Goal: Information Seeking & Learning: Check status

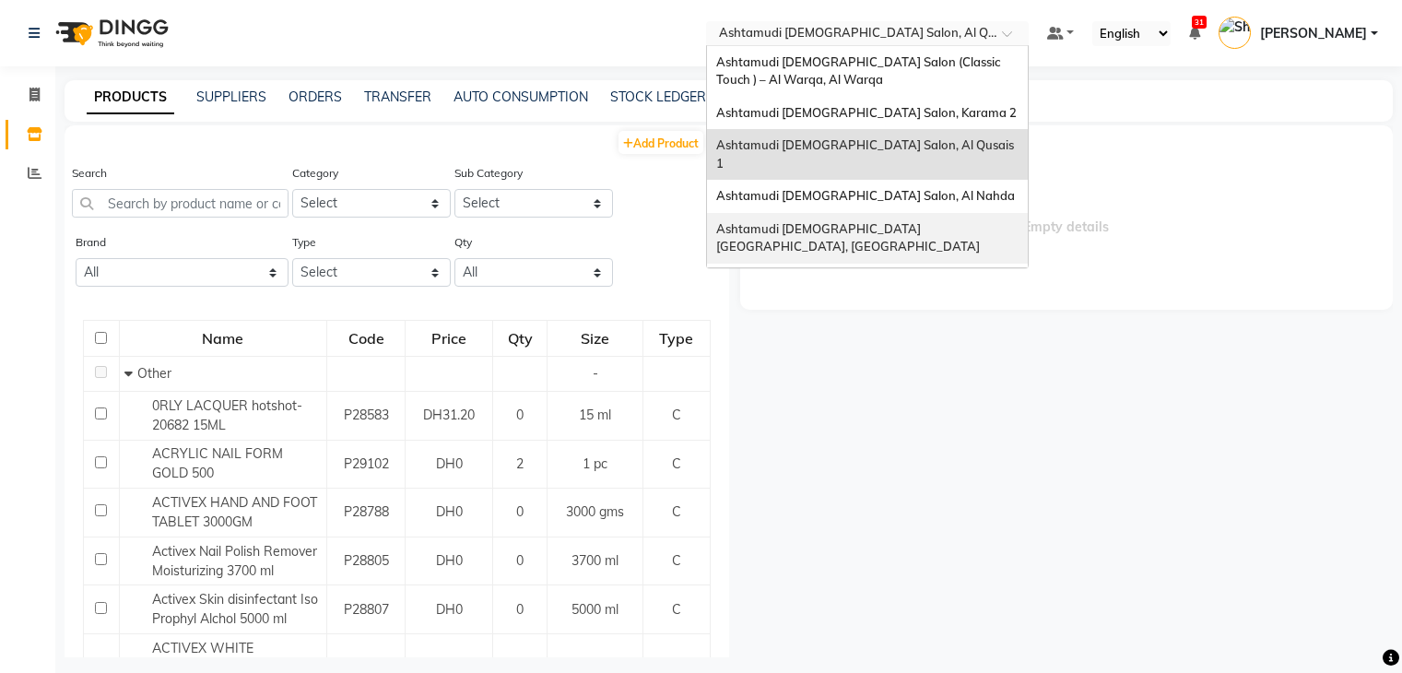
click at [934, 221] on span "Ashtamudi [DEMOGRAPHIC_DATA] [GEOGRAPHIC_DATA], [GEOGRAPHIC_DATA]" at bounding box center [848, 237] width 264 height 33
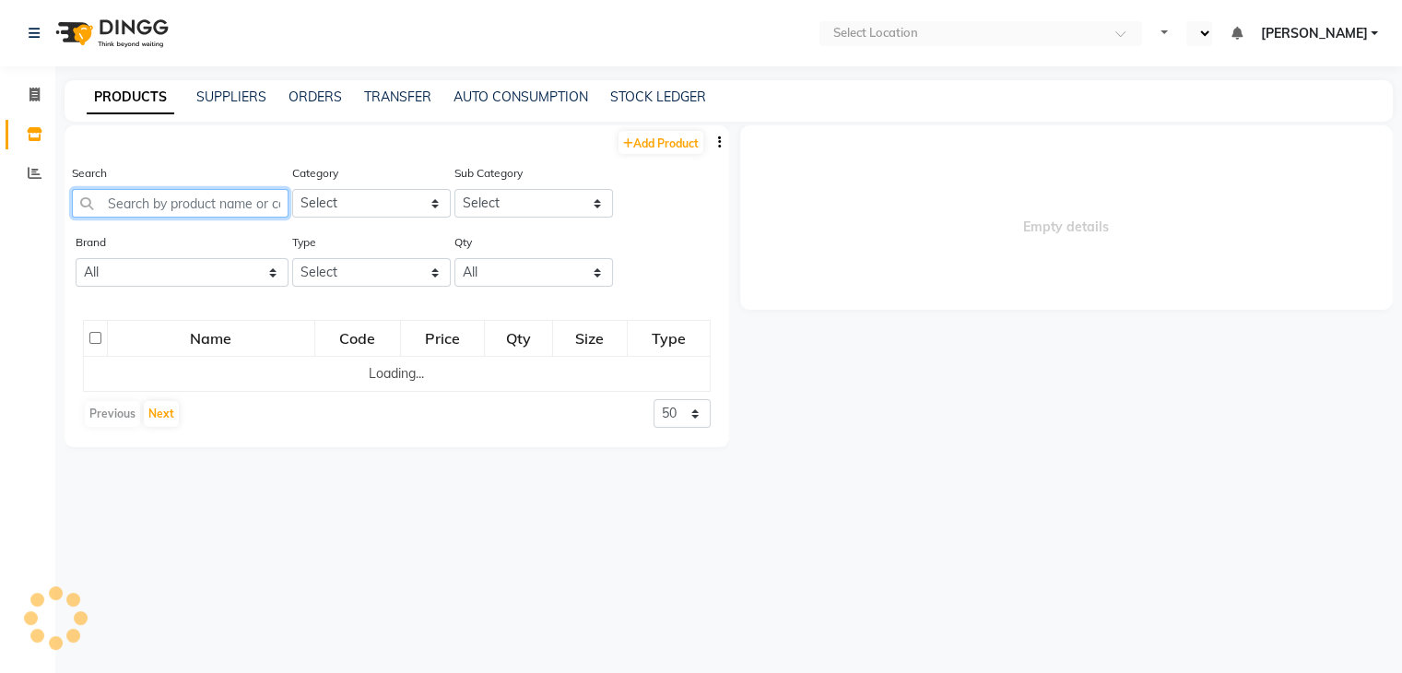
click at [206, 207] on input "text" at bounding box center [180, 203] width 217 height 29
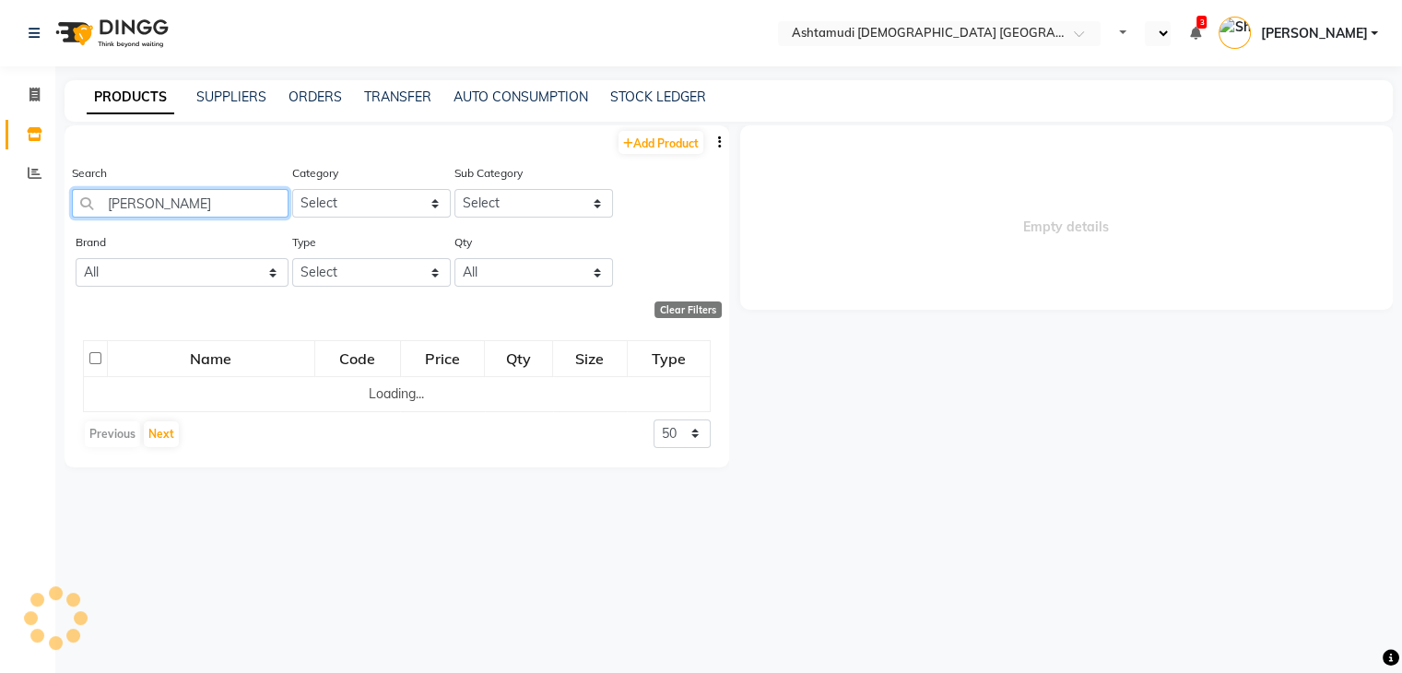
type input "PAUL"
select select "en"
select select
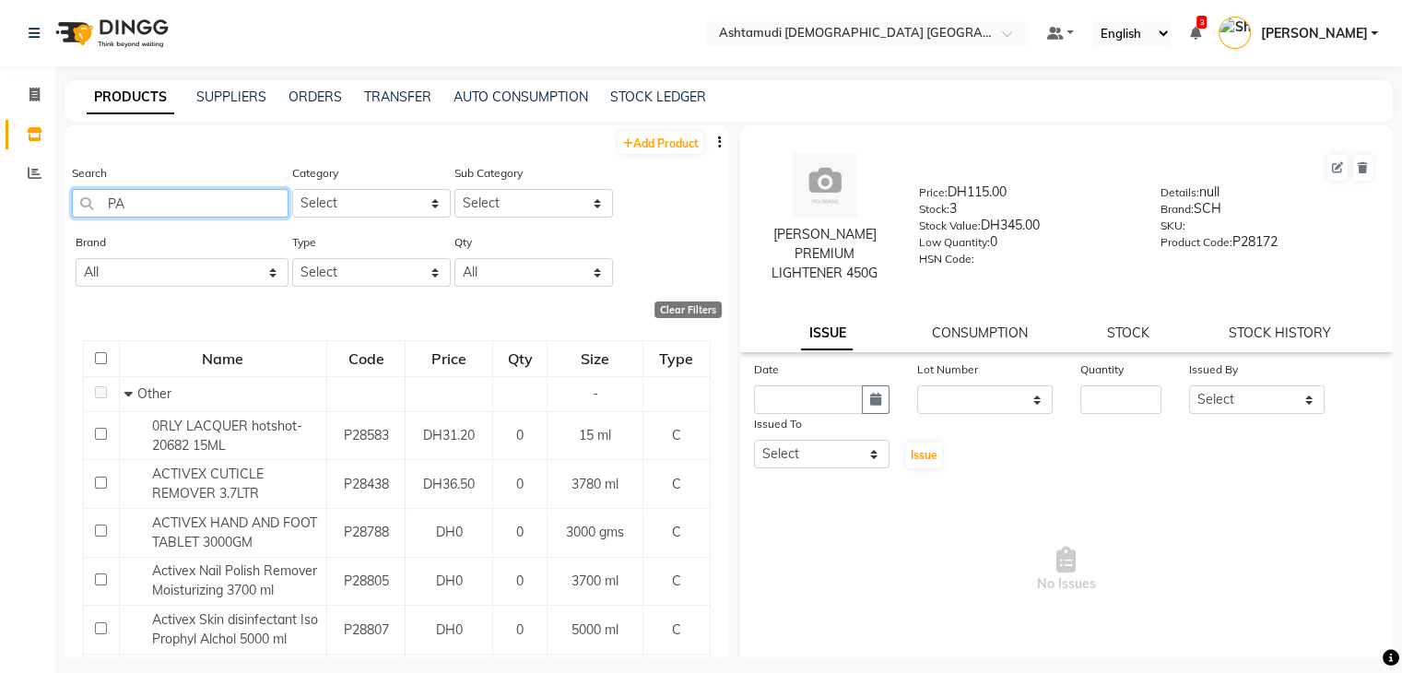
type input "P"
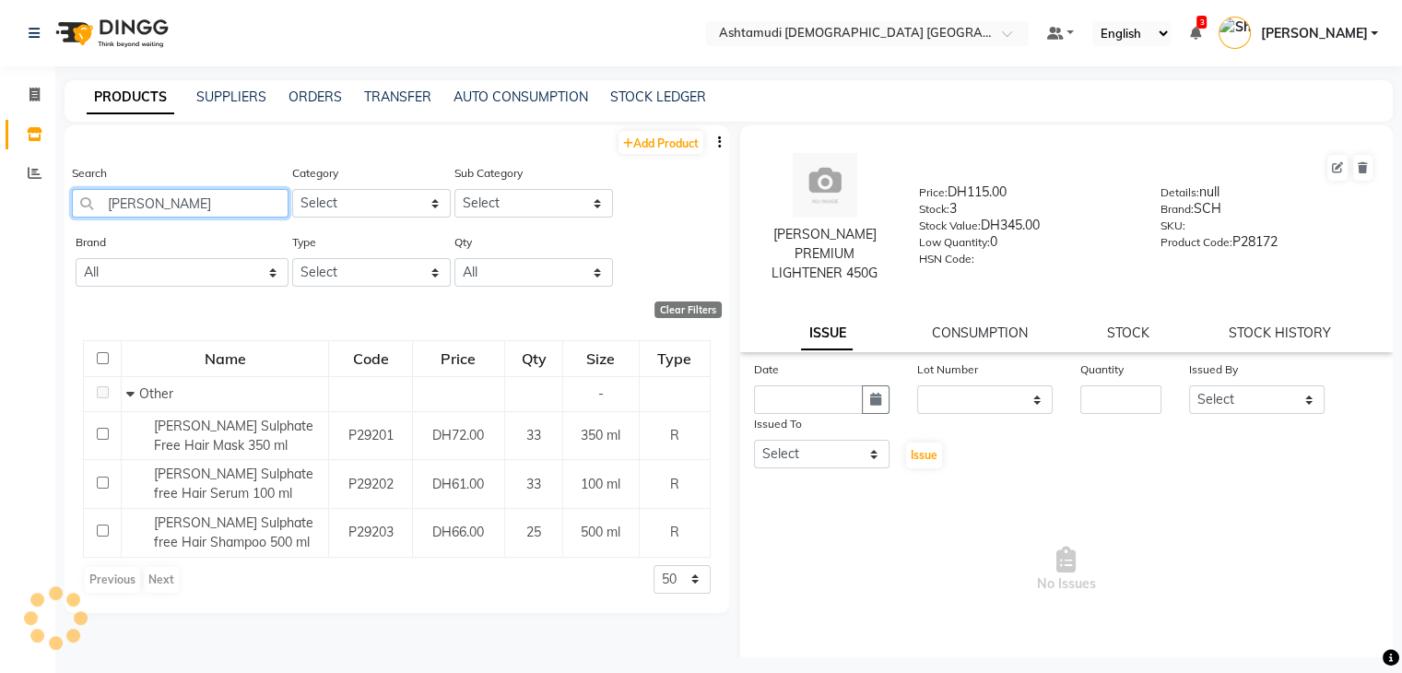
type input "PAUL"
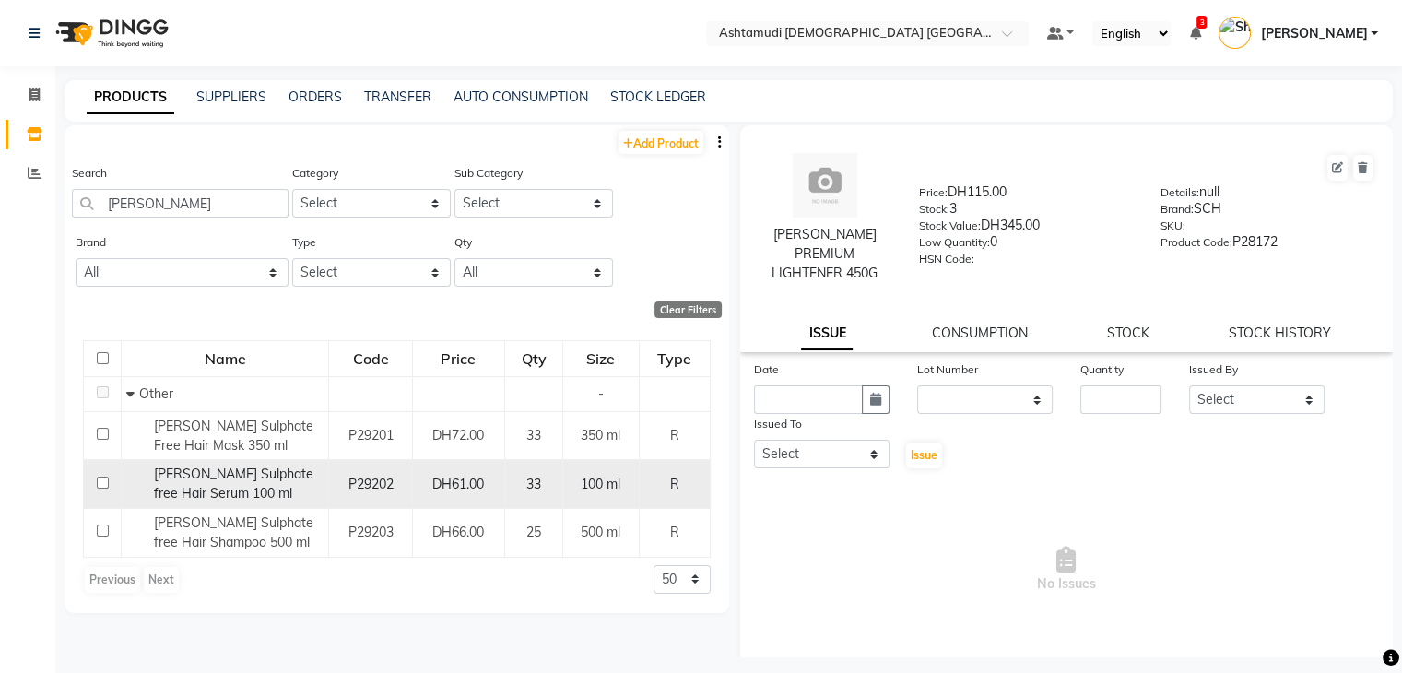
click at [237, 480] on span "Paula Rocca Sulphate free Hair Serum 100 ml" at bounding box center [233, 483] width 159 height 36
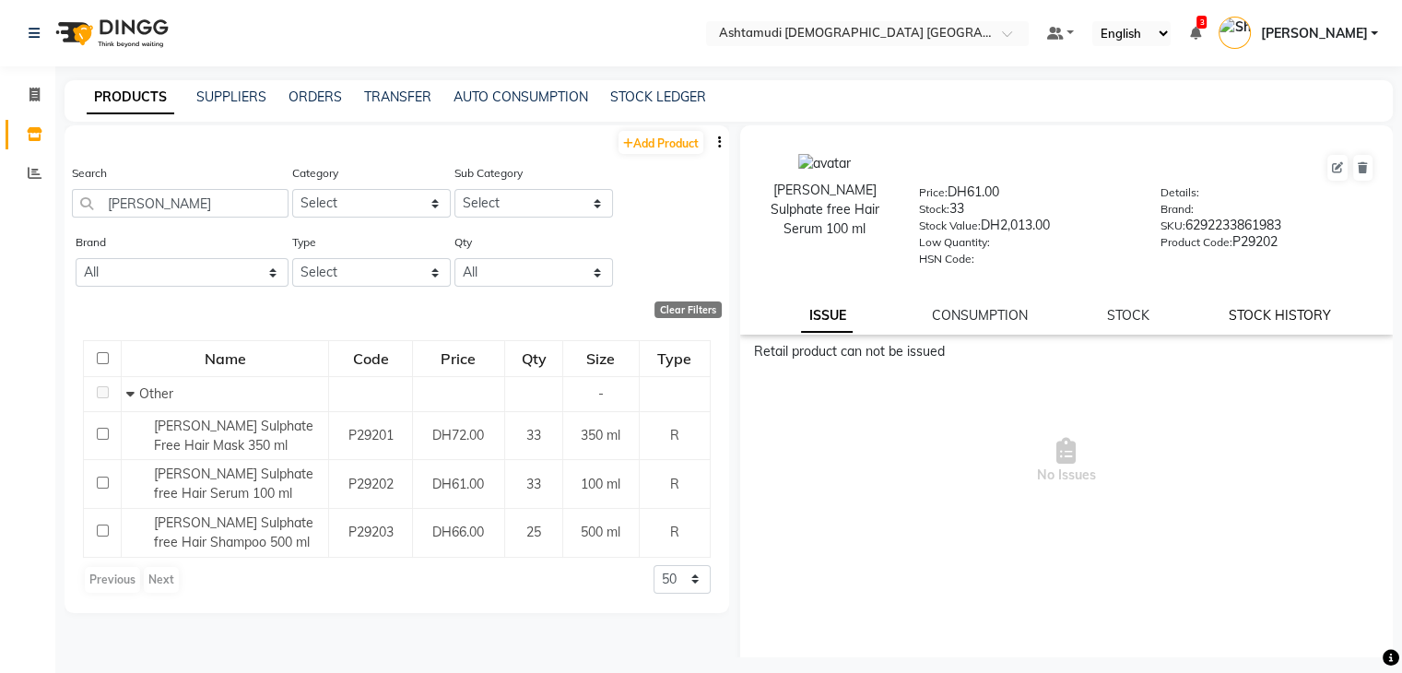
click at [1289, 323] on link "STOCK HISTORY" at bounding box center [1279, 315] width 102 height 17
select select "all"
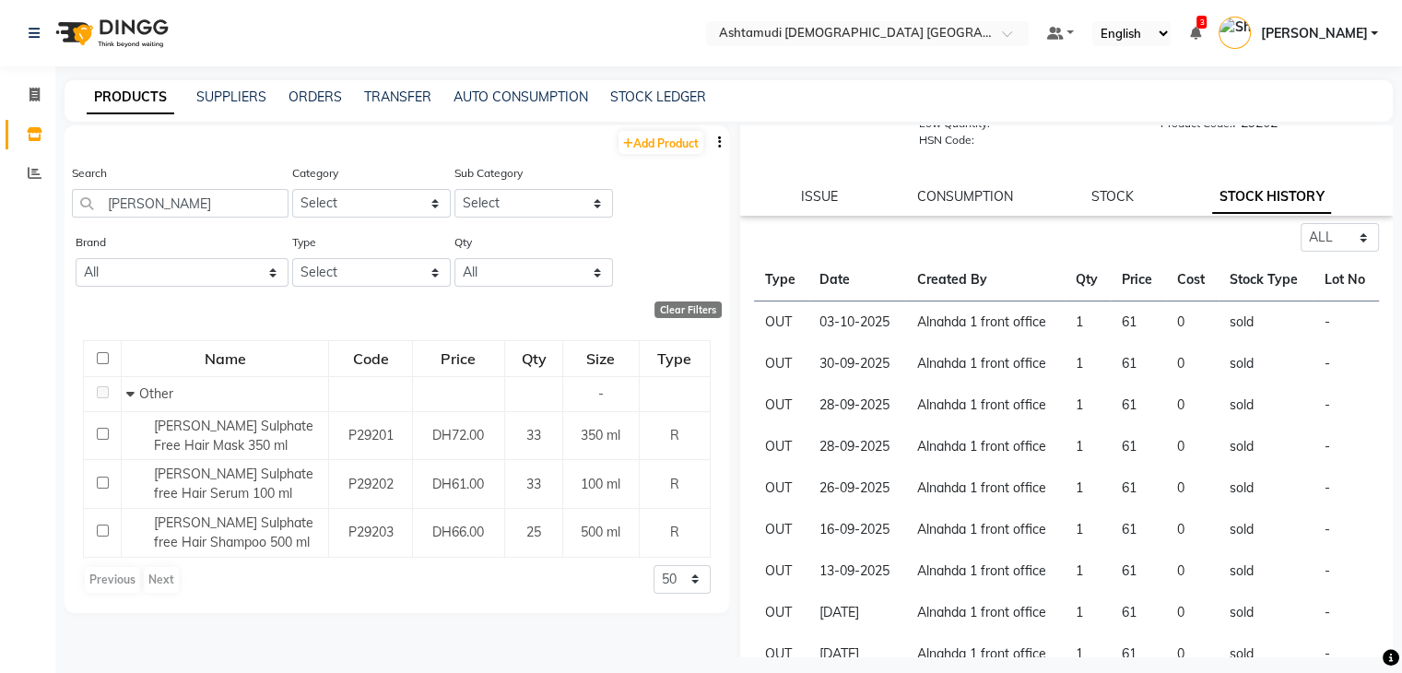
scroll to position [238, 0]
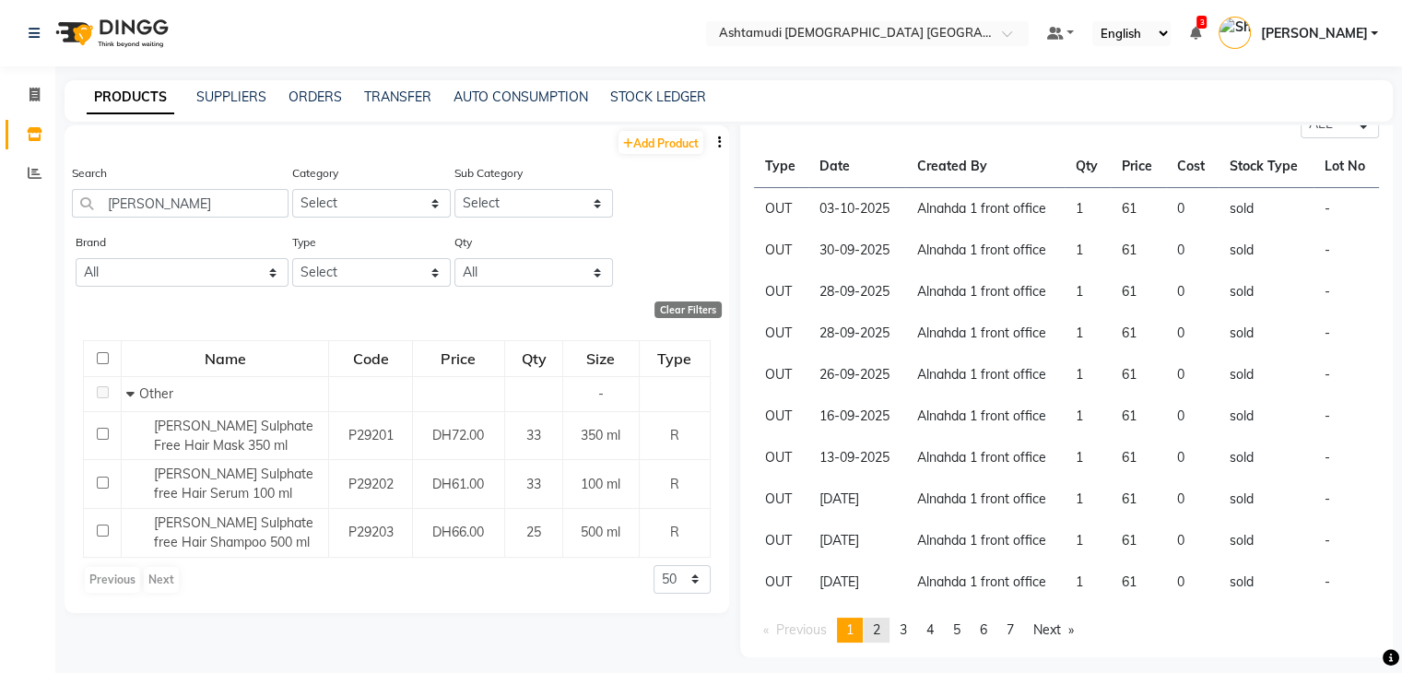
click at [887, 636] on link "page 2" at bounding box center [876, 629] width 26 height 25
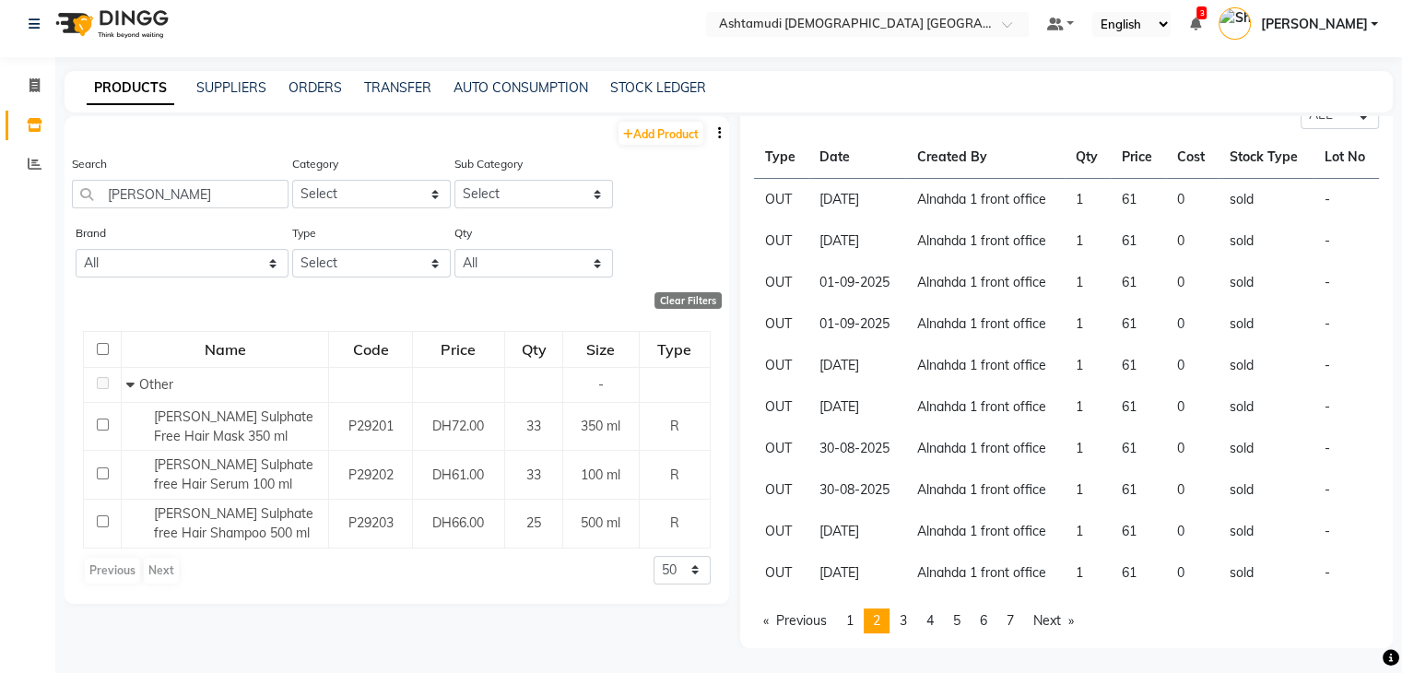
scroll to position [12, 0]
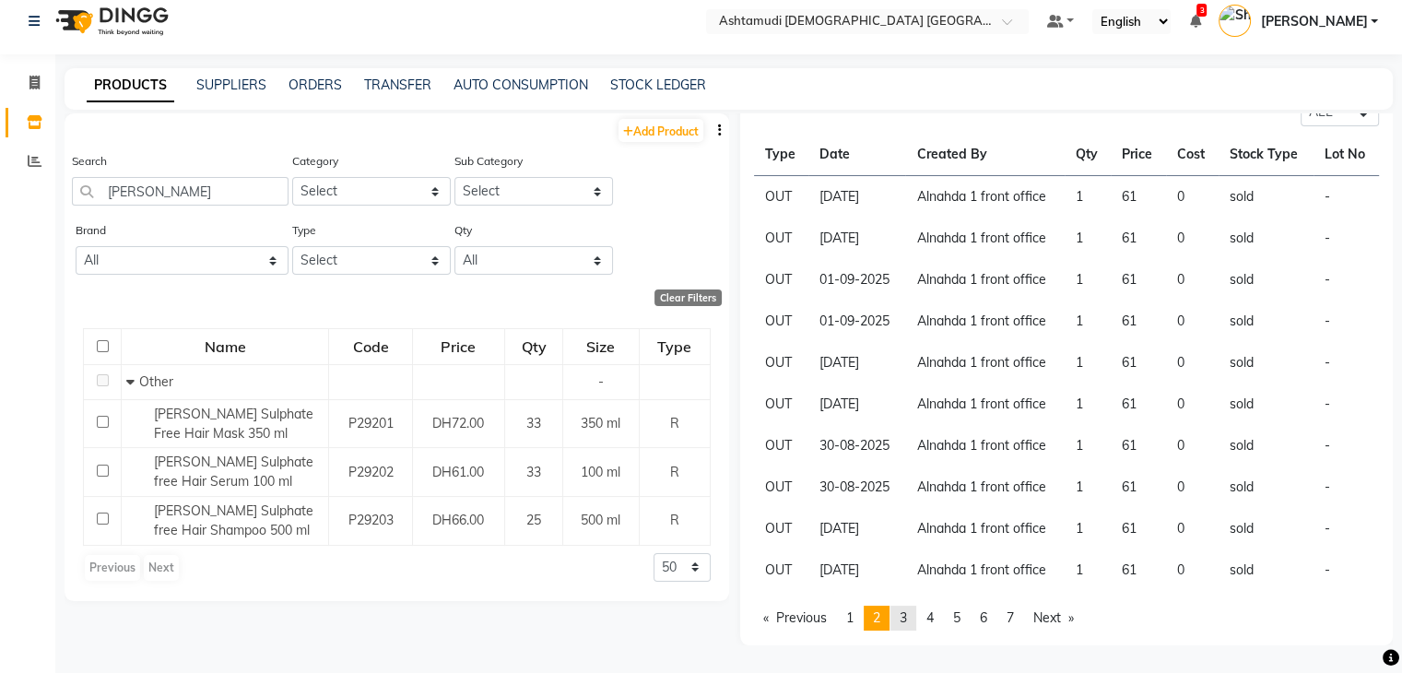
click at [914, 621] on link "page 3" at bounding box center [903, 617] width 26 height 25
click at [936, 628] on link "page 4" at bounding box center [930, 617] width 26 height 25
click at [969, 622] on link "page 5" at bounding box center [957, 617] width 26 height 25
click at [987, 624] on span "6" at bounding box center [982, 617] width 7 height 17
click at [1023, 627] on link "page 7" at bounding box center [1010, 617] width 26 height 25
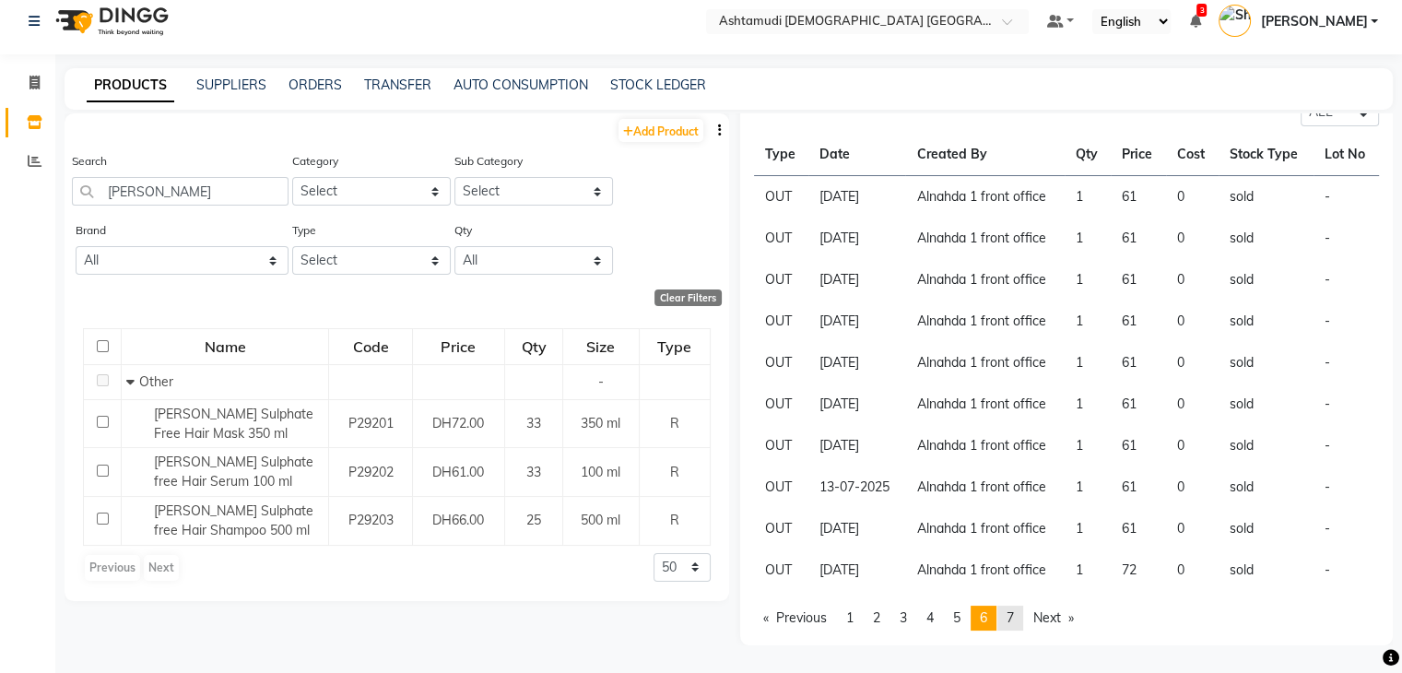
scroll to position [59, 0]
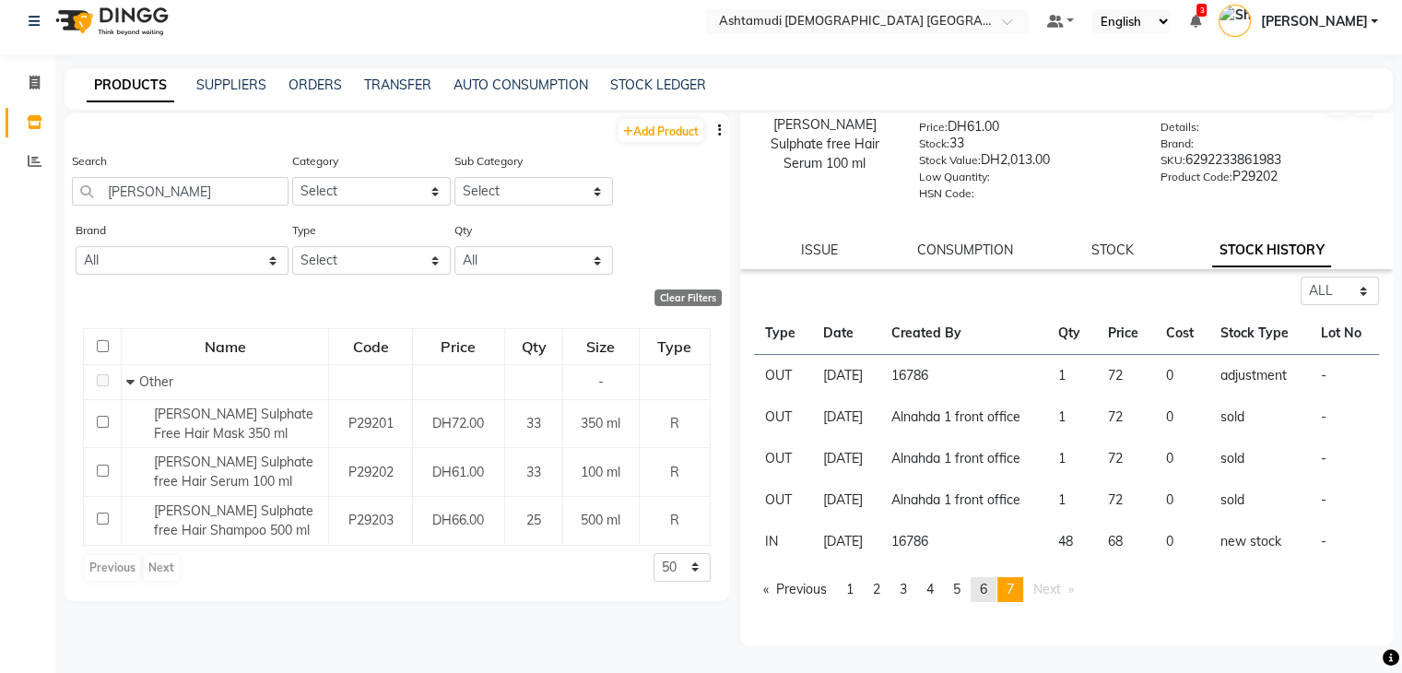
click at [991, 596] on link "page 6" at bounding box center [983, 589] width 26 height 25
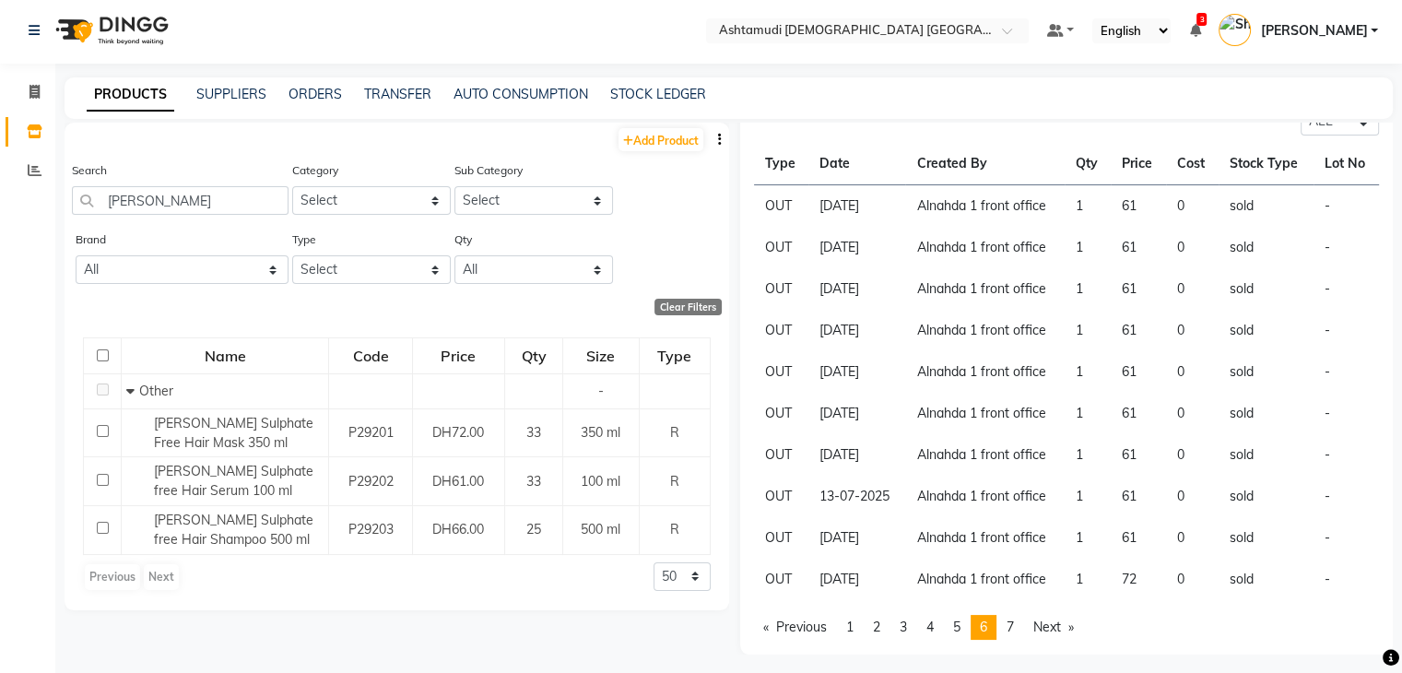
scroll to position [0, 0]
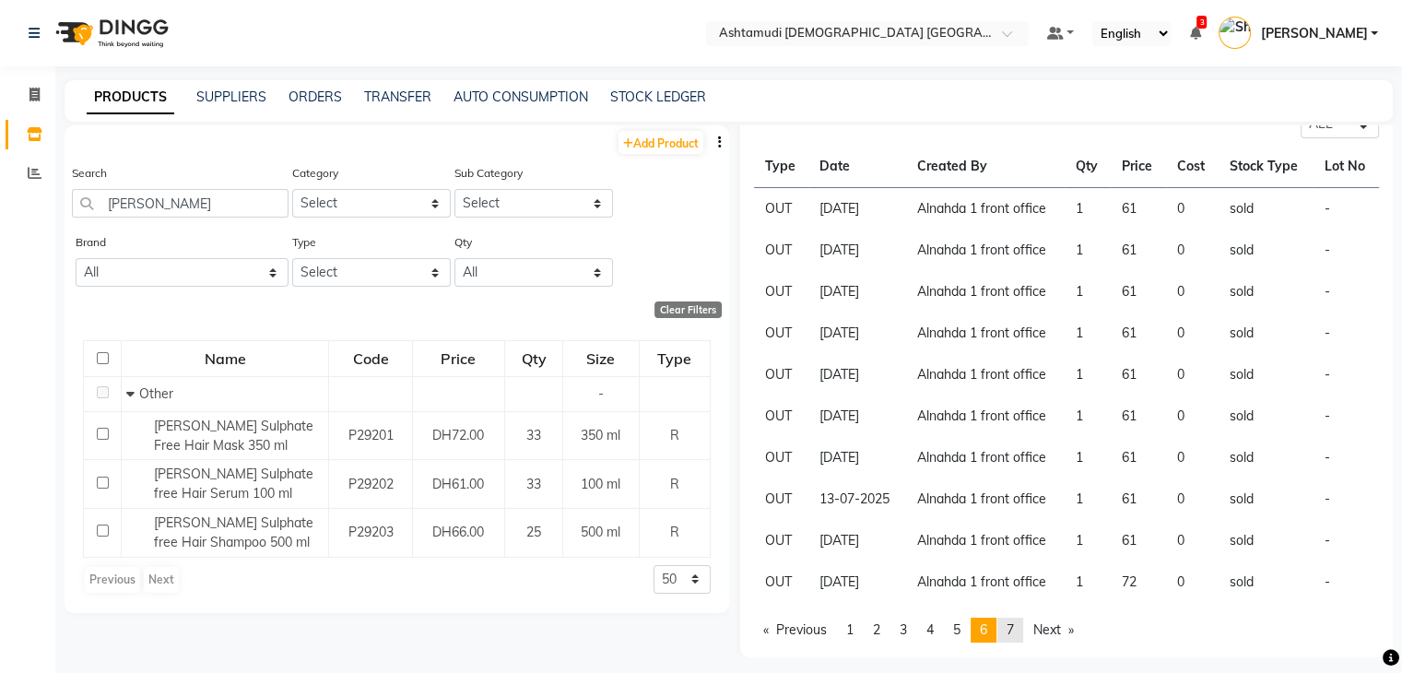
click at [1010, 624] on link "page 7" at bounding box center [1010, 629] width 26 height 25
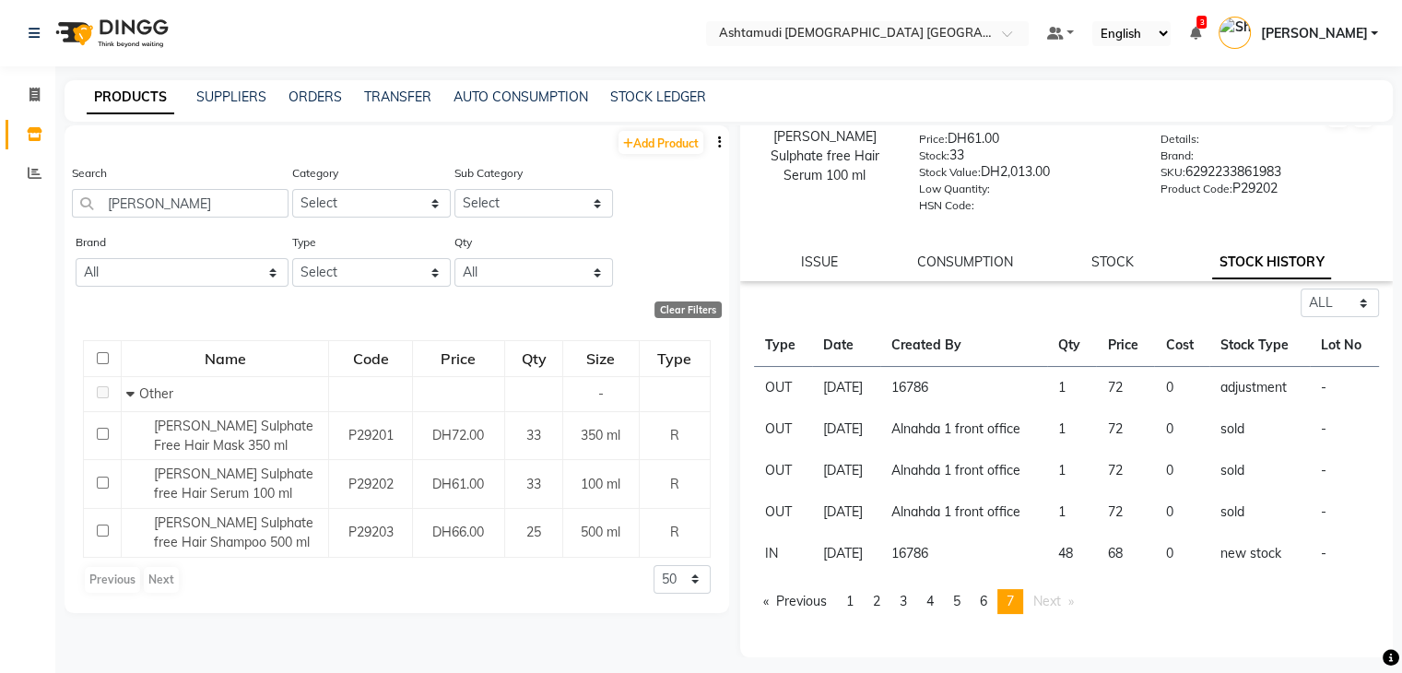
scroll to position [12, 0]
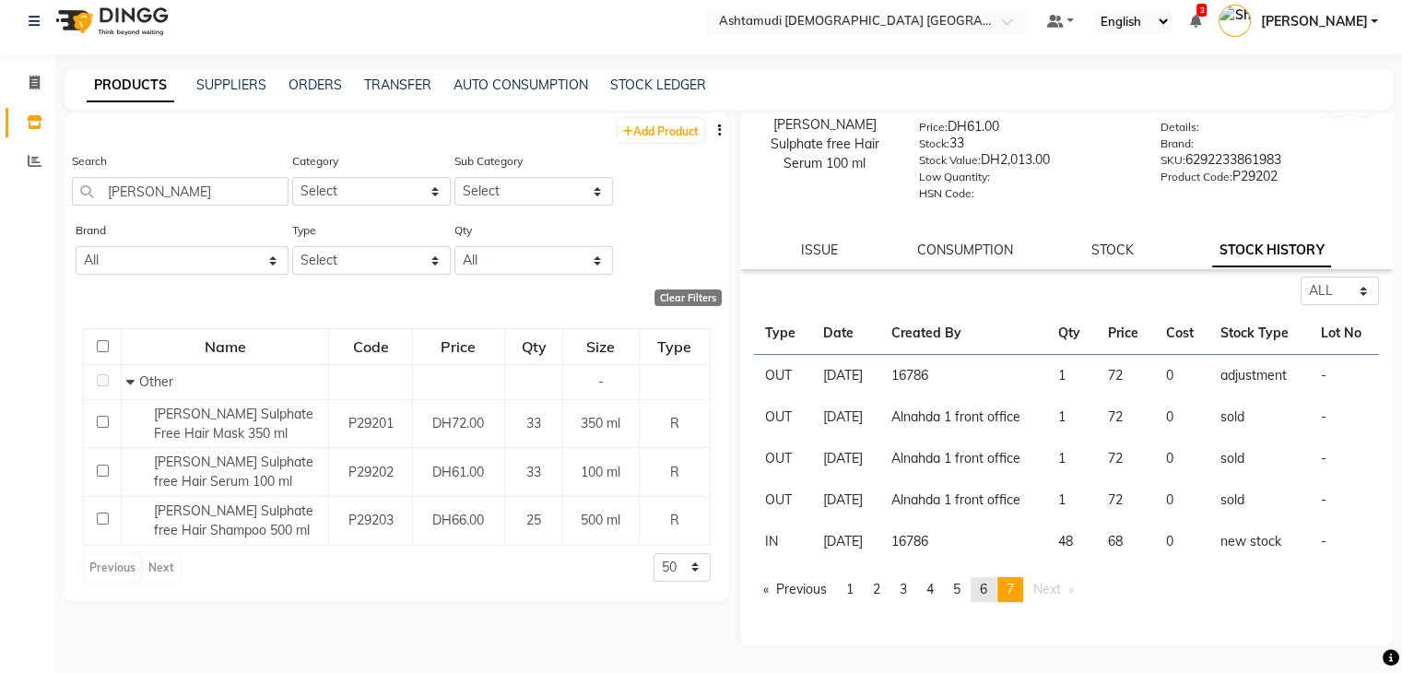
click at [987, 595] on span "6" at bounding box center [982, 589] width 7 height 17
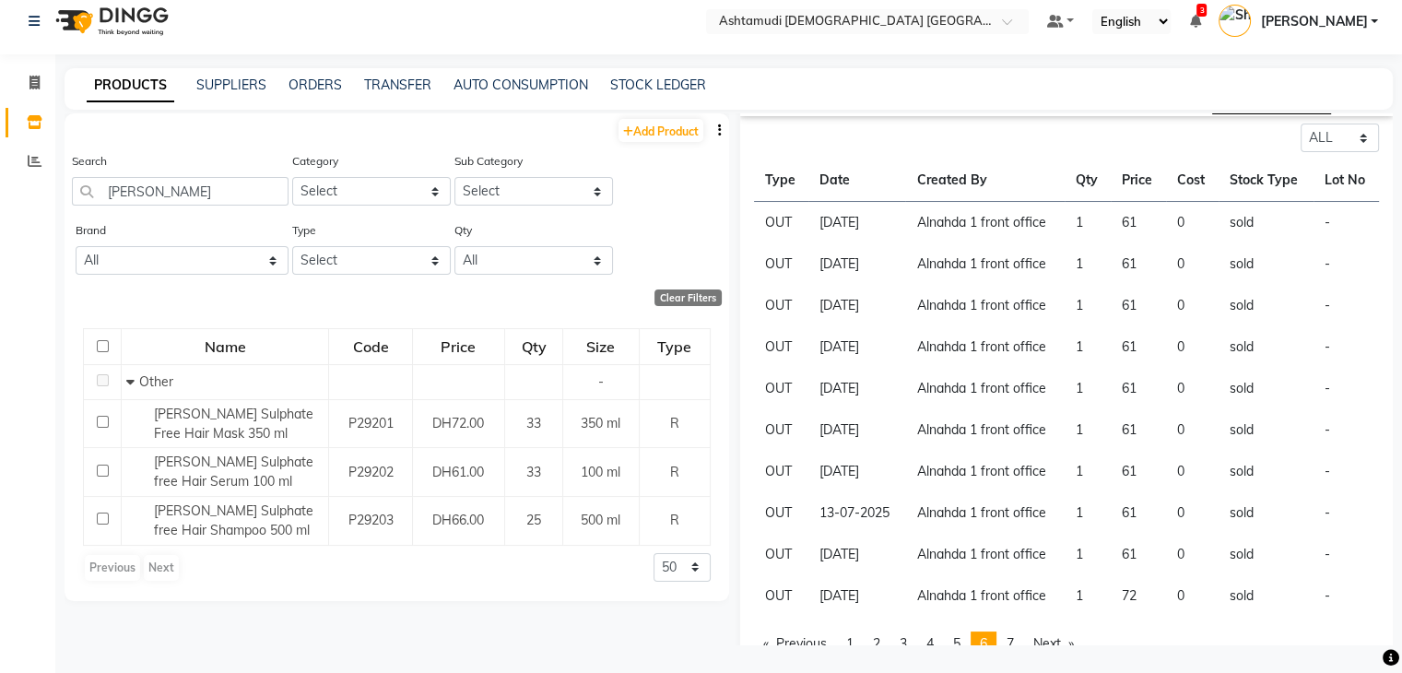
scroll to position [238, 0]
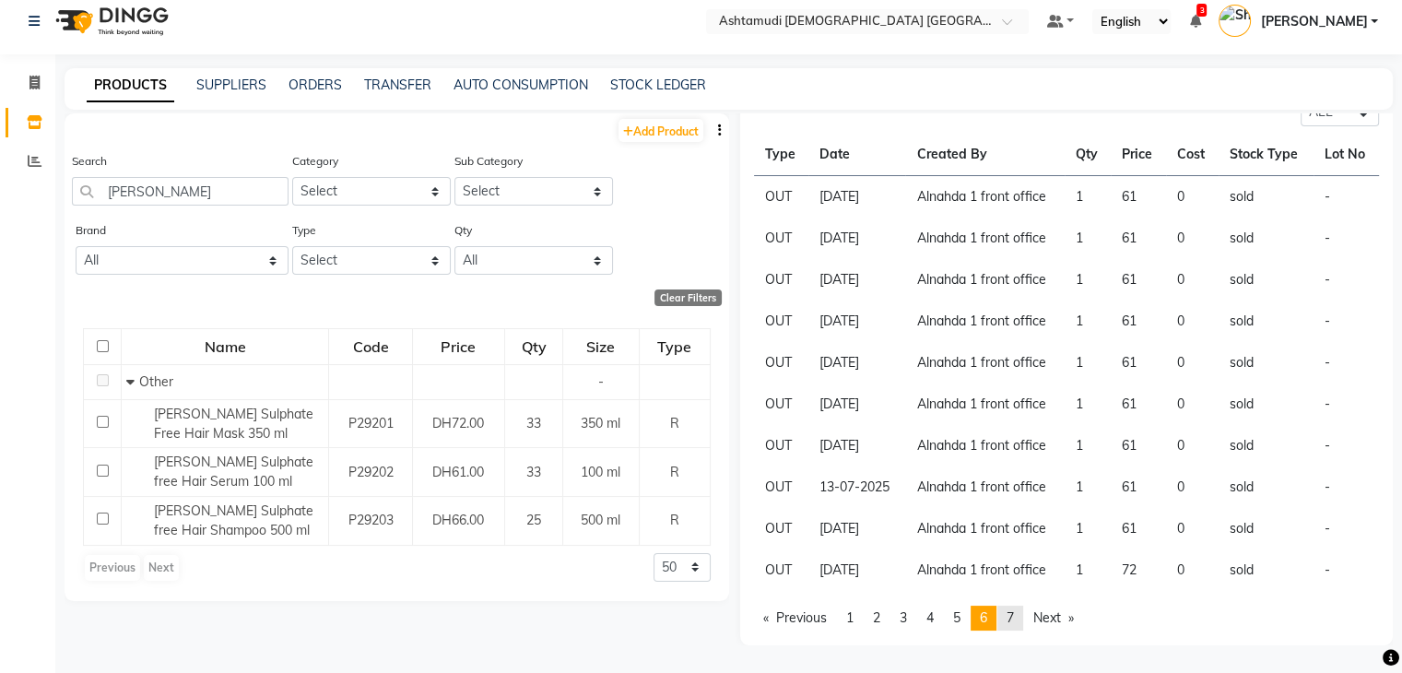
click at [1014, 616] on span "7" at bounding box center [1009, 617] width 7 height 17
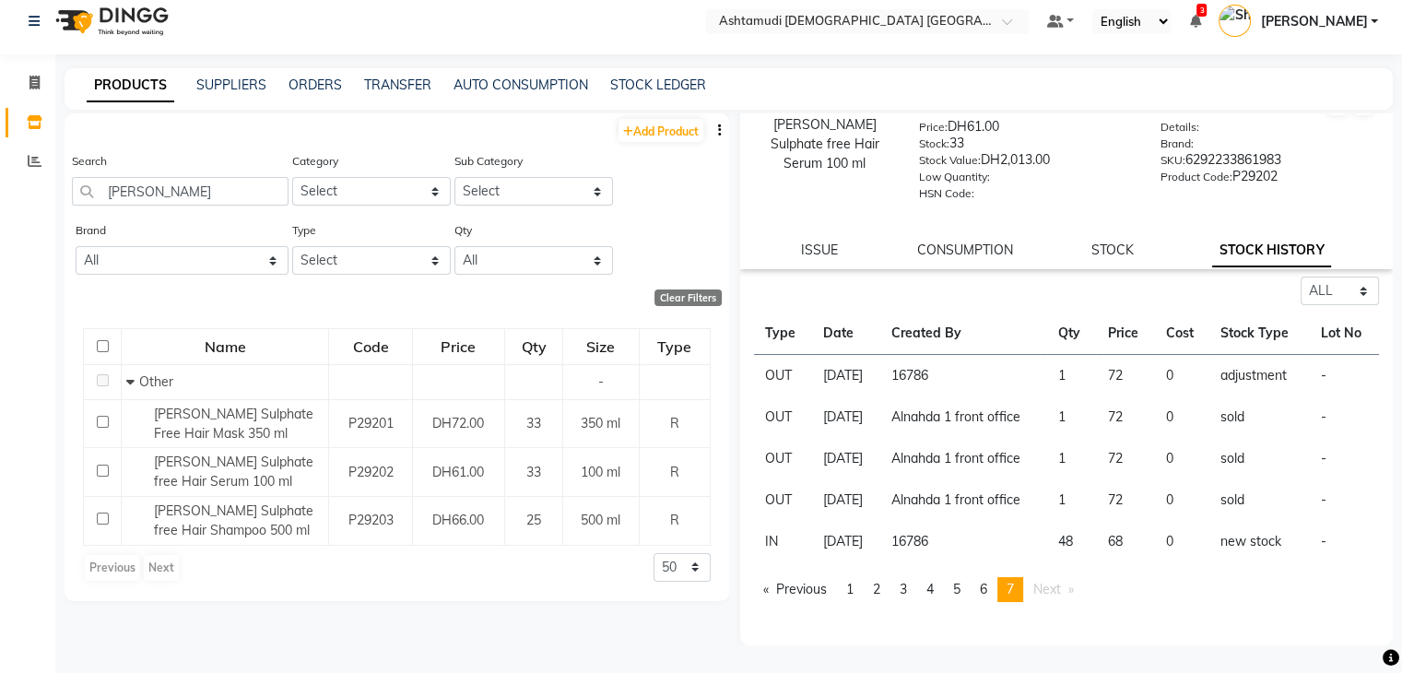
scroll to position [59, 0]
click at [993, 587] on link "page 6" at bounding box center [983, 589] width 26 height 25
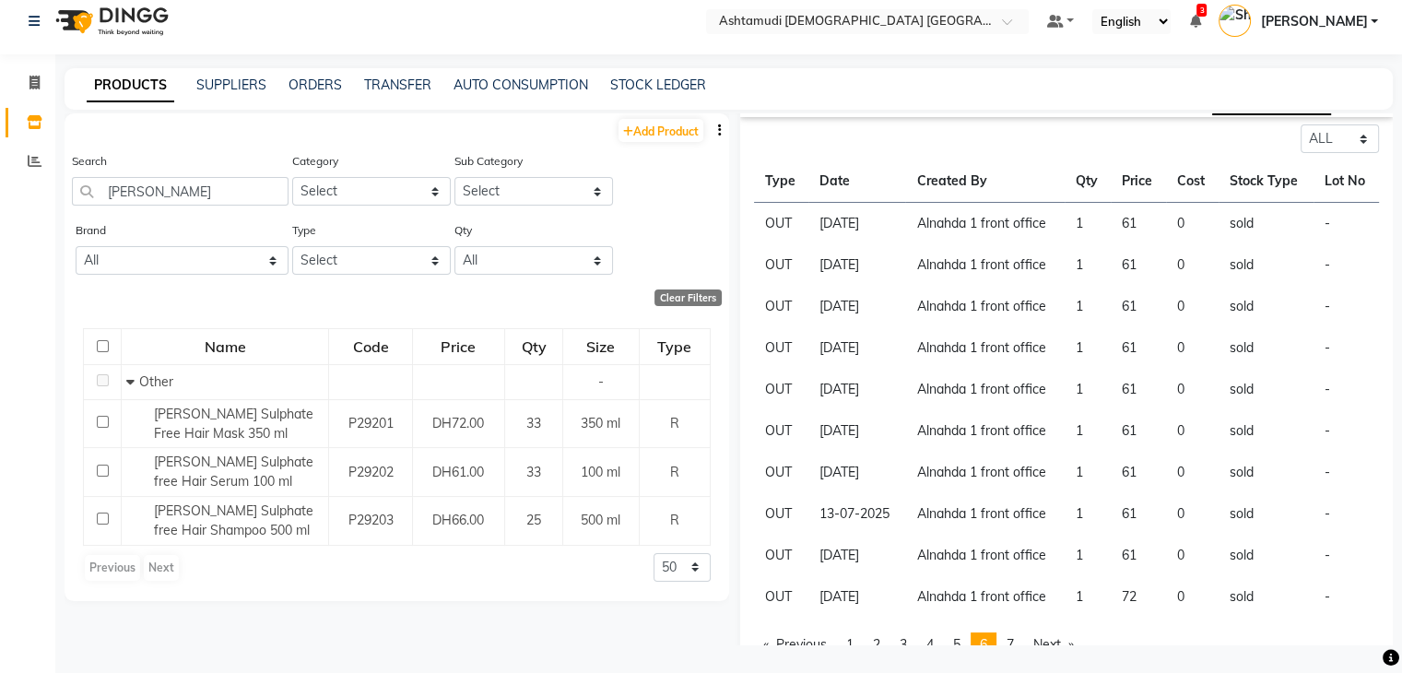
scroll to position [238, 0]
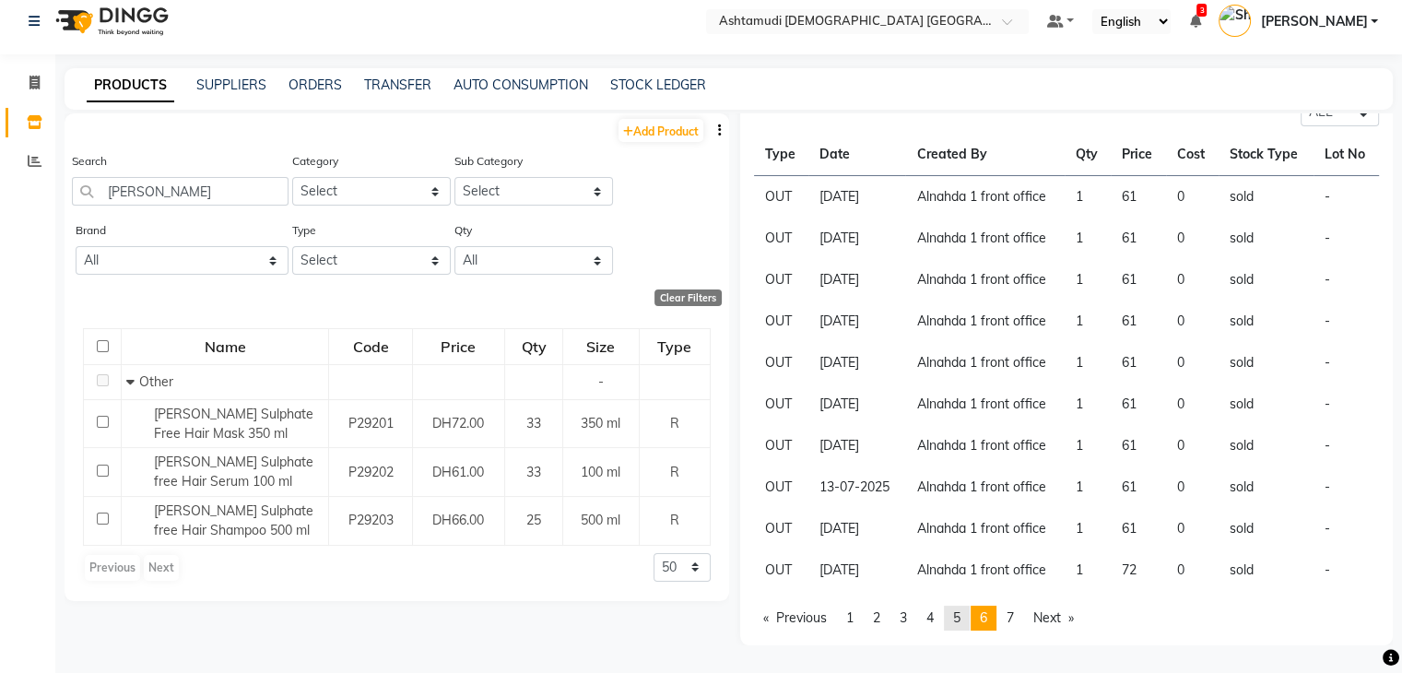
click at [956, 610] on span "5" at bounding box center [956, 617] width 7 height 17
click at [940, 623] on link "page 4" at bounding box center [930, 617] width 26 height 25
click at [906, 616] on span "3" at bounding box center [902, 617] width 7 height 17
click at [875, 624] on span "2" at bounding box center [876, 617] width 7 height 17
click at [851, 616] on span "1" at bounding box center [849, 617] width 7 height 17
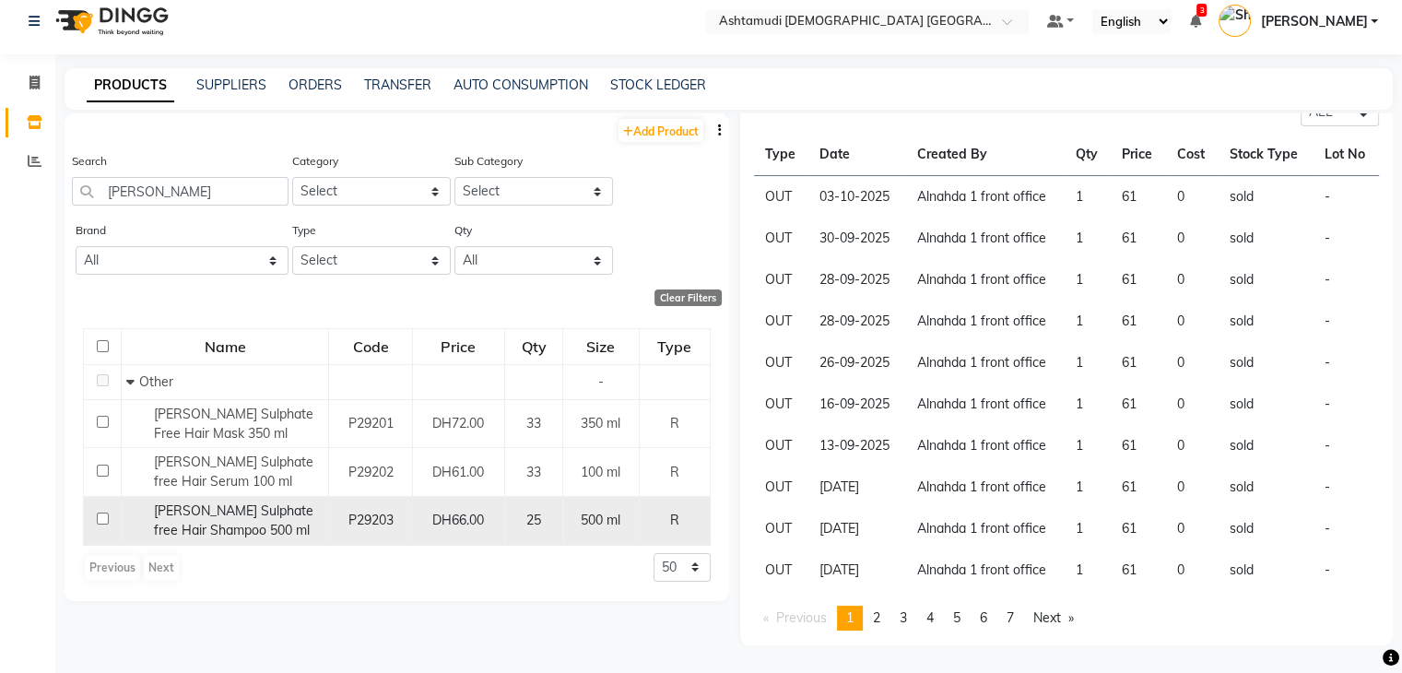
click at [275, 512] on span "Paula Rocca Sulphate free Hair Shampoo 500 ml" at bounding box center [233, 520] width 159 height 36
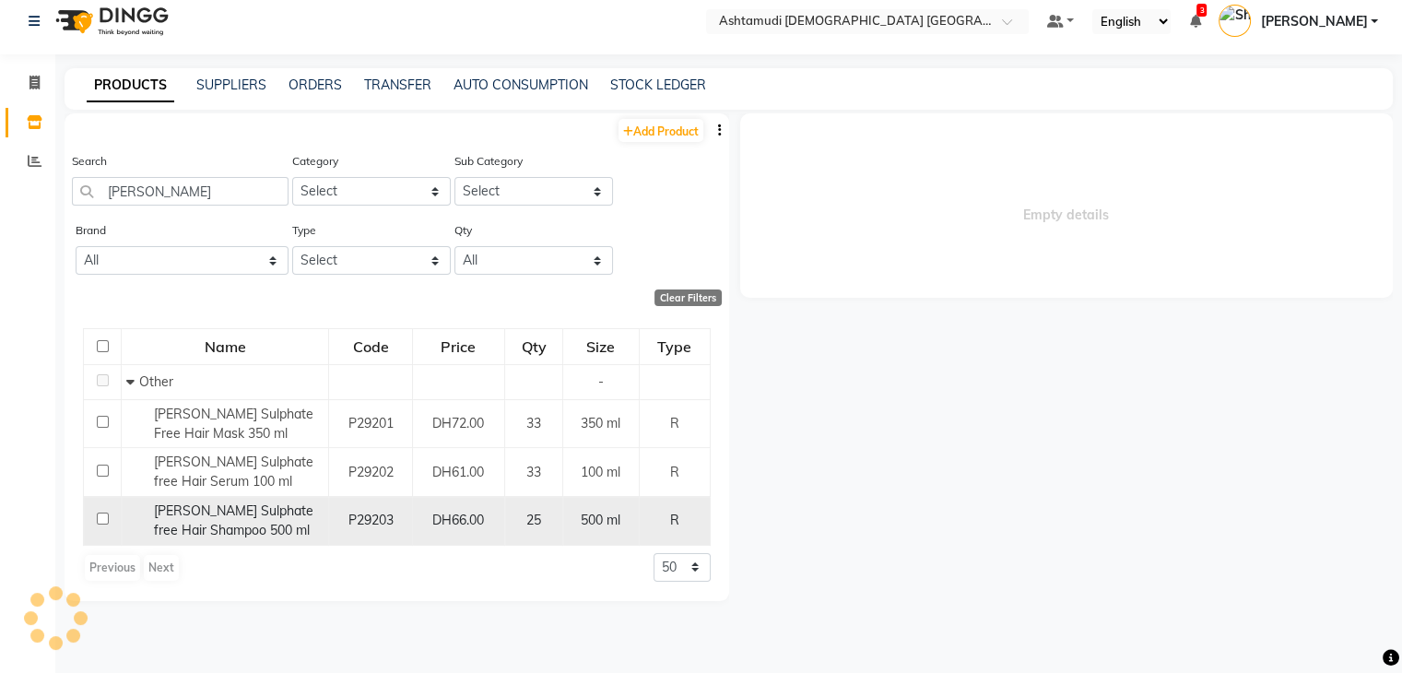
scroll to position [0, 0]
select select "all"
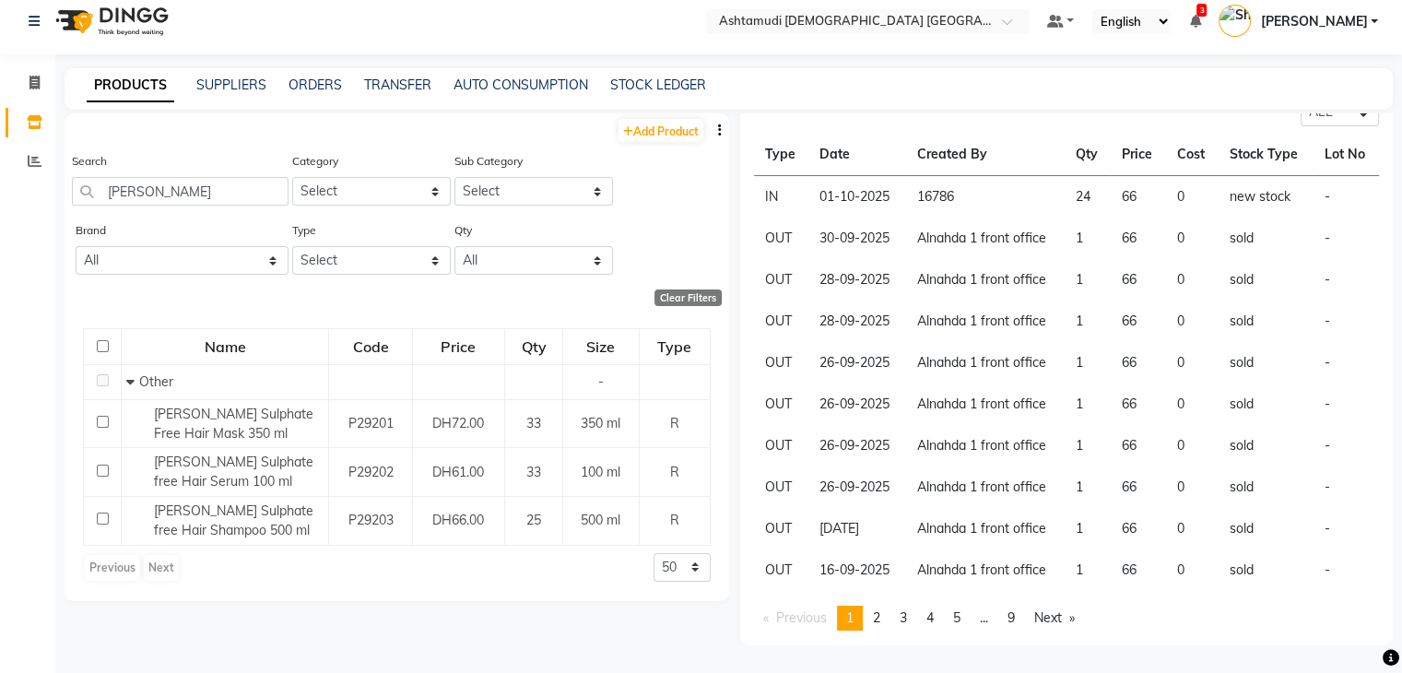
scroll to position [250, 0]
click at [886, 623] on link "page 2" at bounding box center [876, 617] width 26 height 25
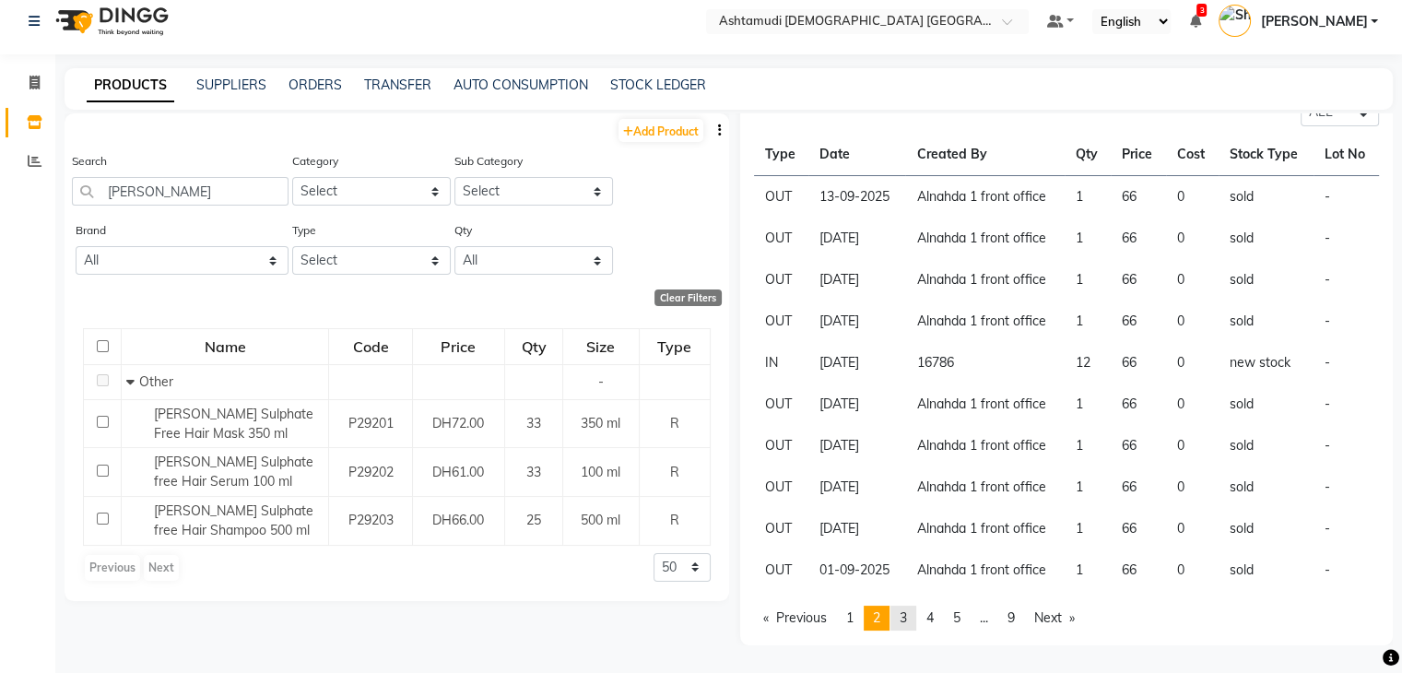
click at [904, 614] on span "3" at bounding box center [902, 617] width 7 height 17
click at [932, 621] on span "4" at bounding box center [929, 617] width 7 height 17
click at [968, 624] on link "page 5" at bounding box center [957, 617] width 26 height 25
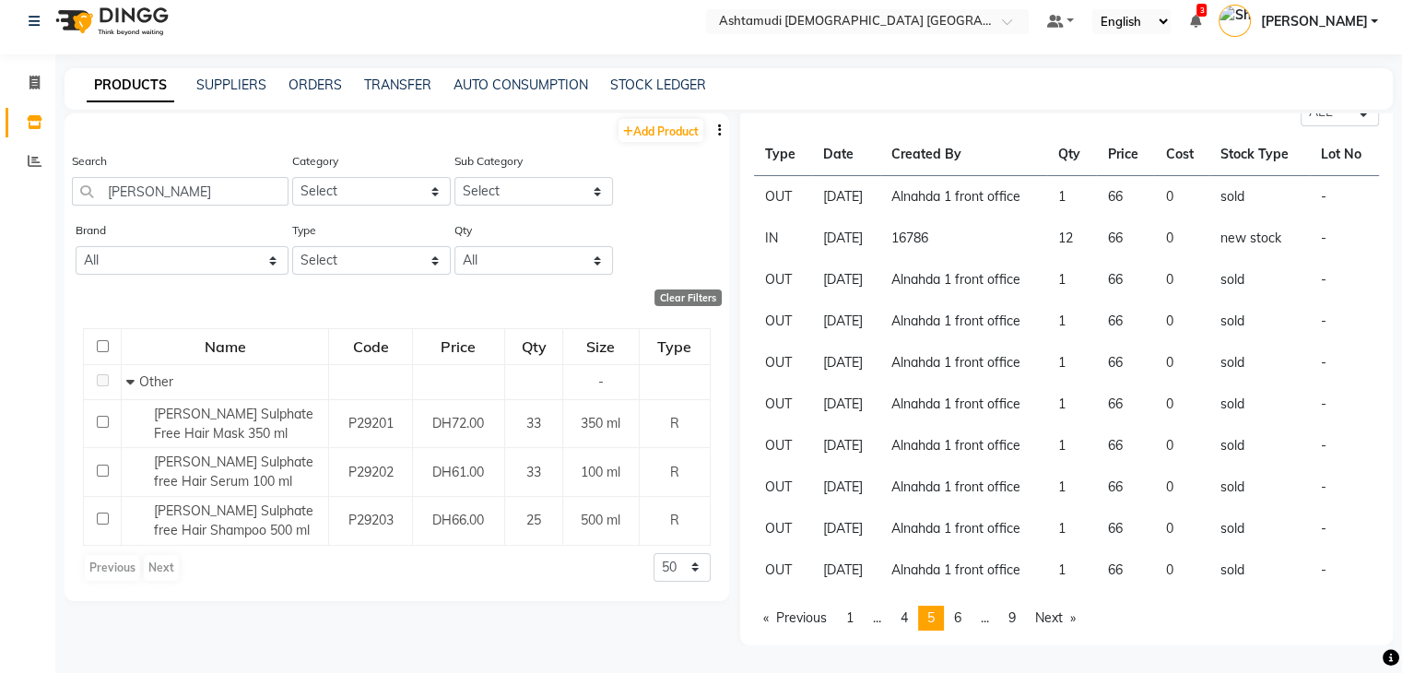
scroll to position [238, 0]
drag, startPoint x: 148, startPoint y: 184, endPoint x: 153, endPoint y: 200, distance: 16.3
click at [148, 187] on input "PAUL" at bounding box center [180, 191] width 217 height 29
type input "P"
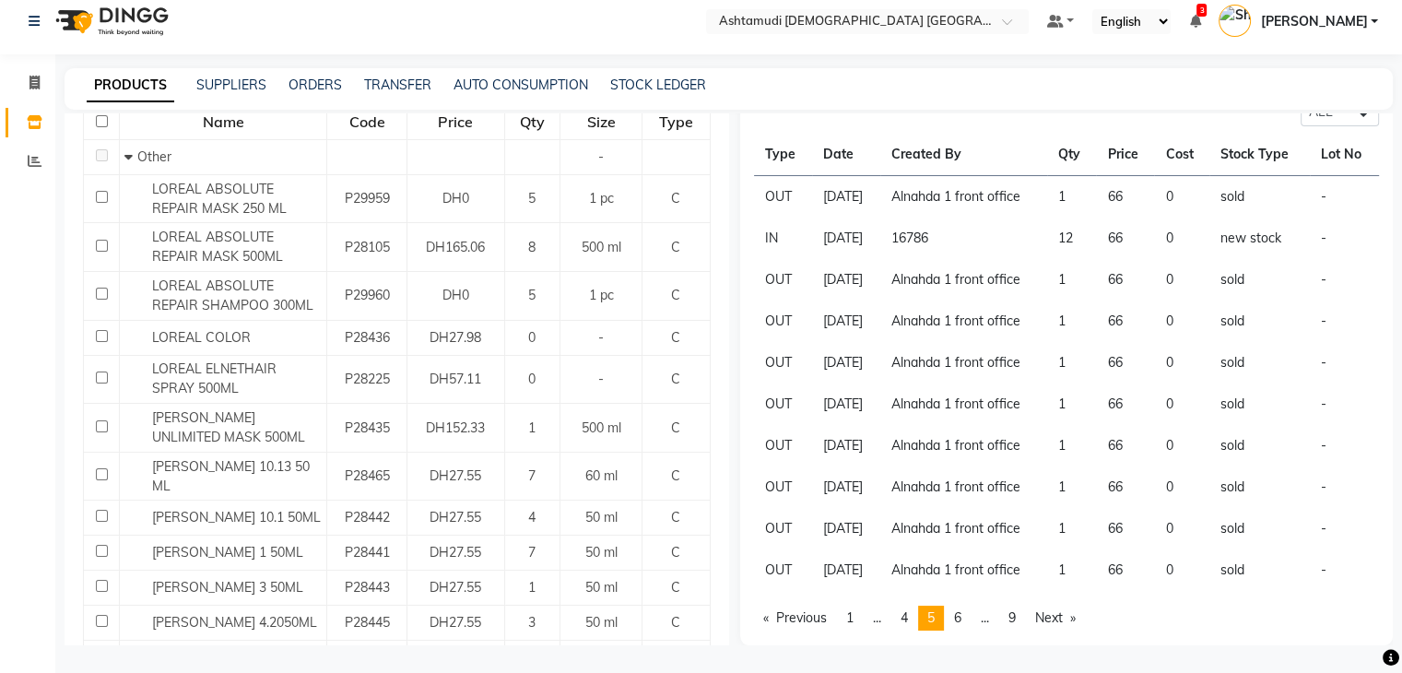
scroll to position [212, 0]
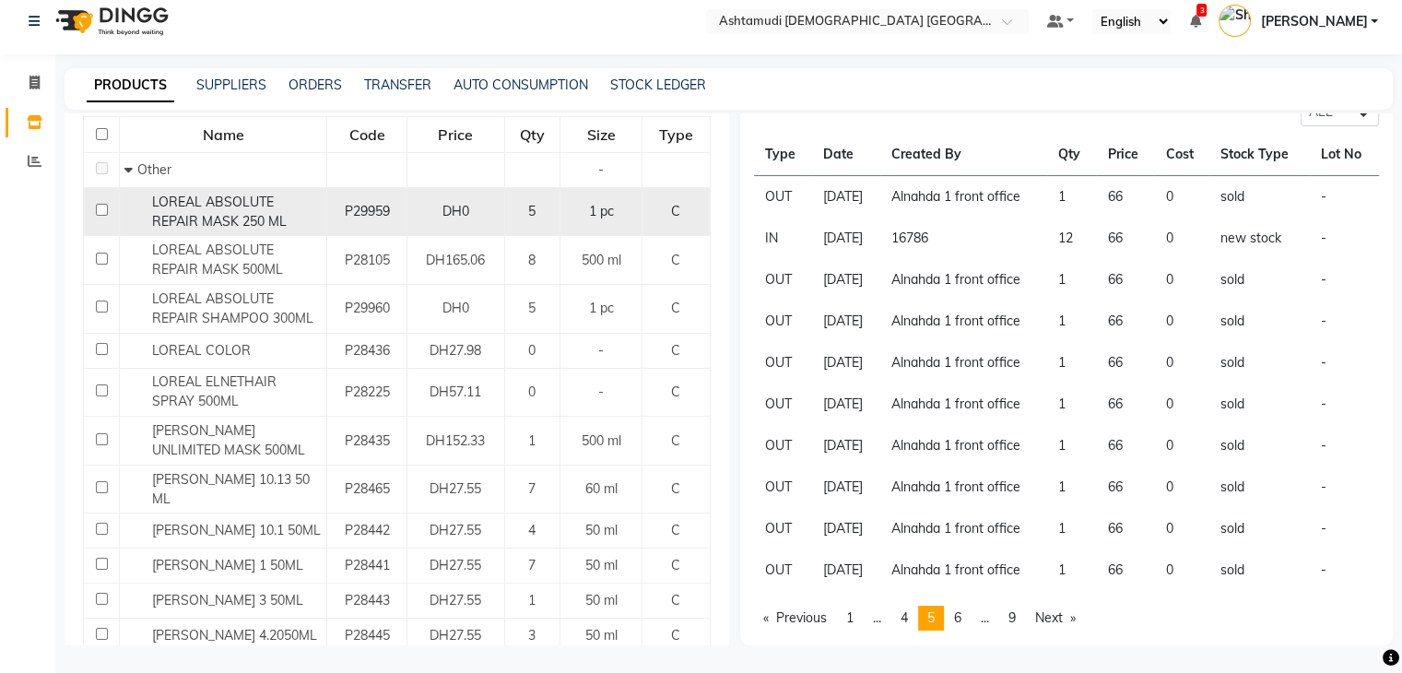
type input "LOREAL"
click at [246, 218] on div "LOREAL ABSOLUTE REPAIR MASK 250 ML" at bounding box center [222, 212] width 197 height 39
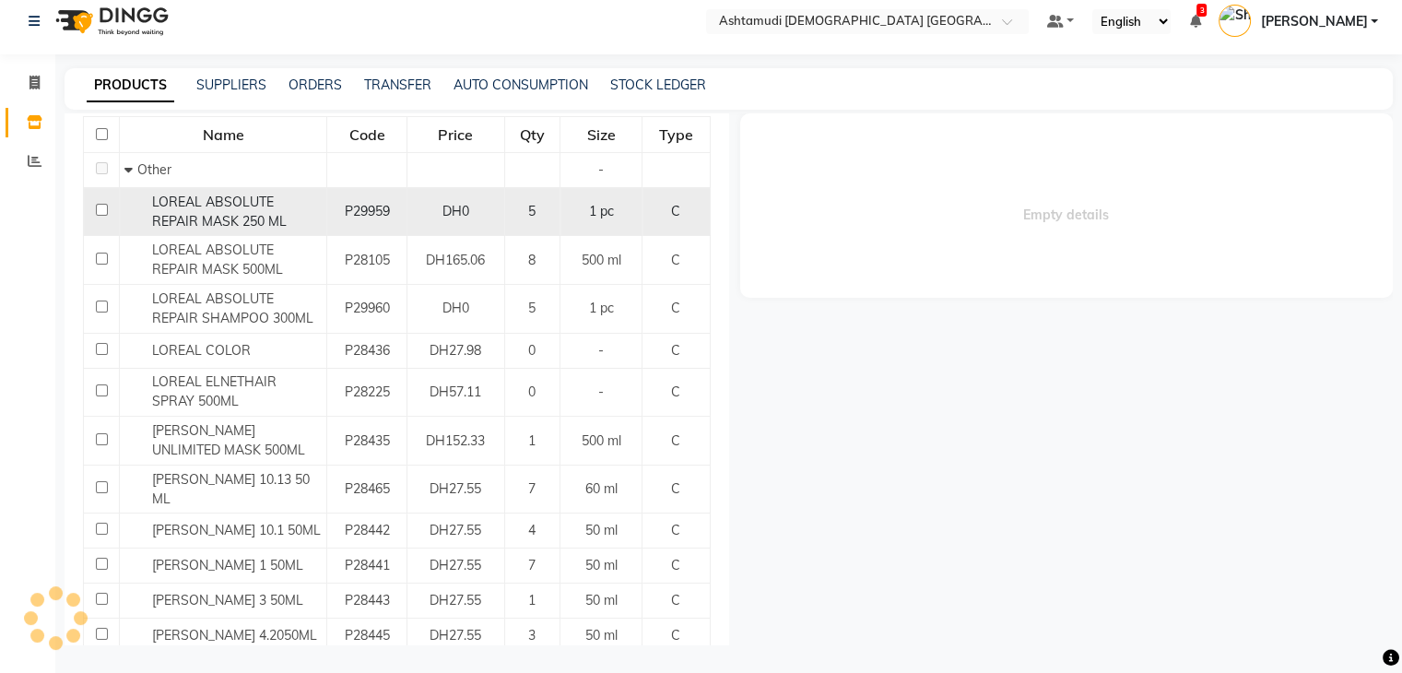
scroll to position [0, 0]
select select "all"
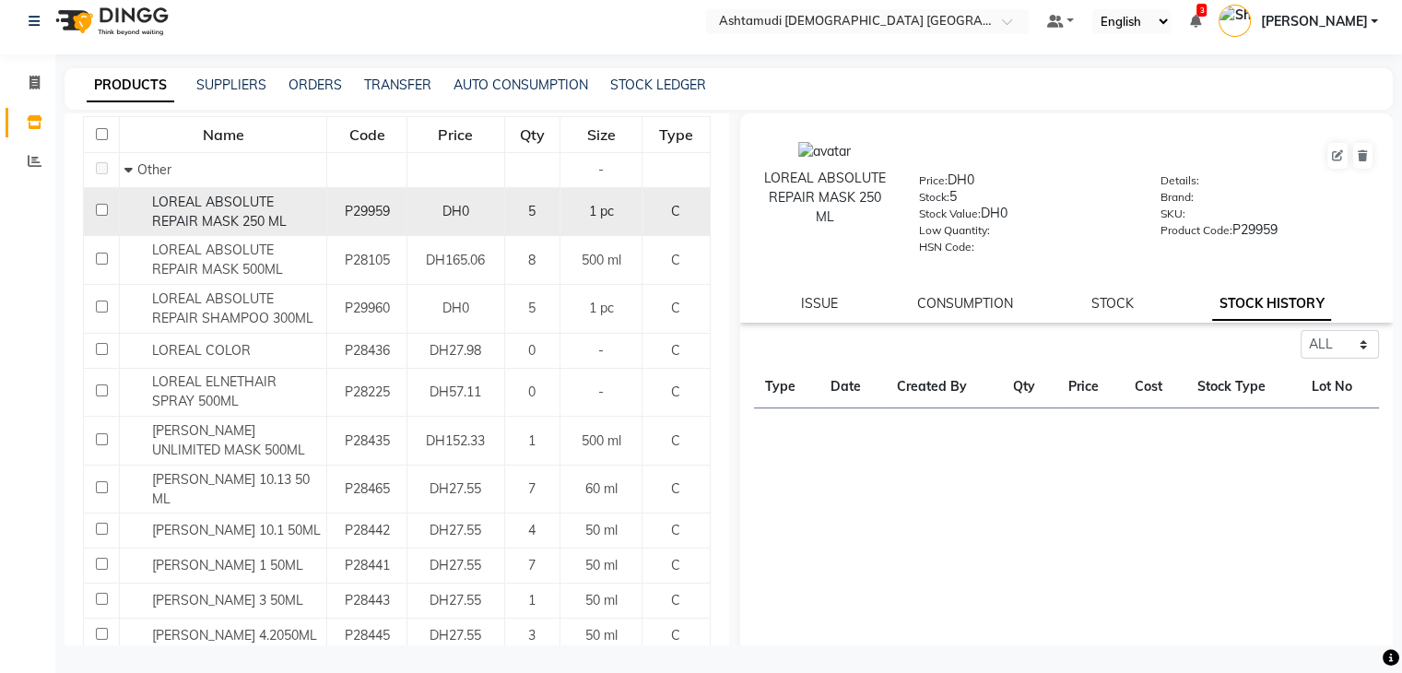
click at [247, 217] on div "LOREAL ABSOLUTE REPAIR MASK 250 ML" at bounding box center [222, 212] width 197 height 39
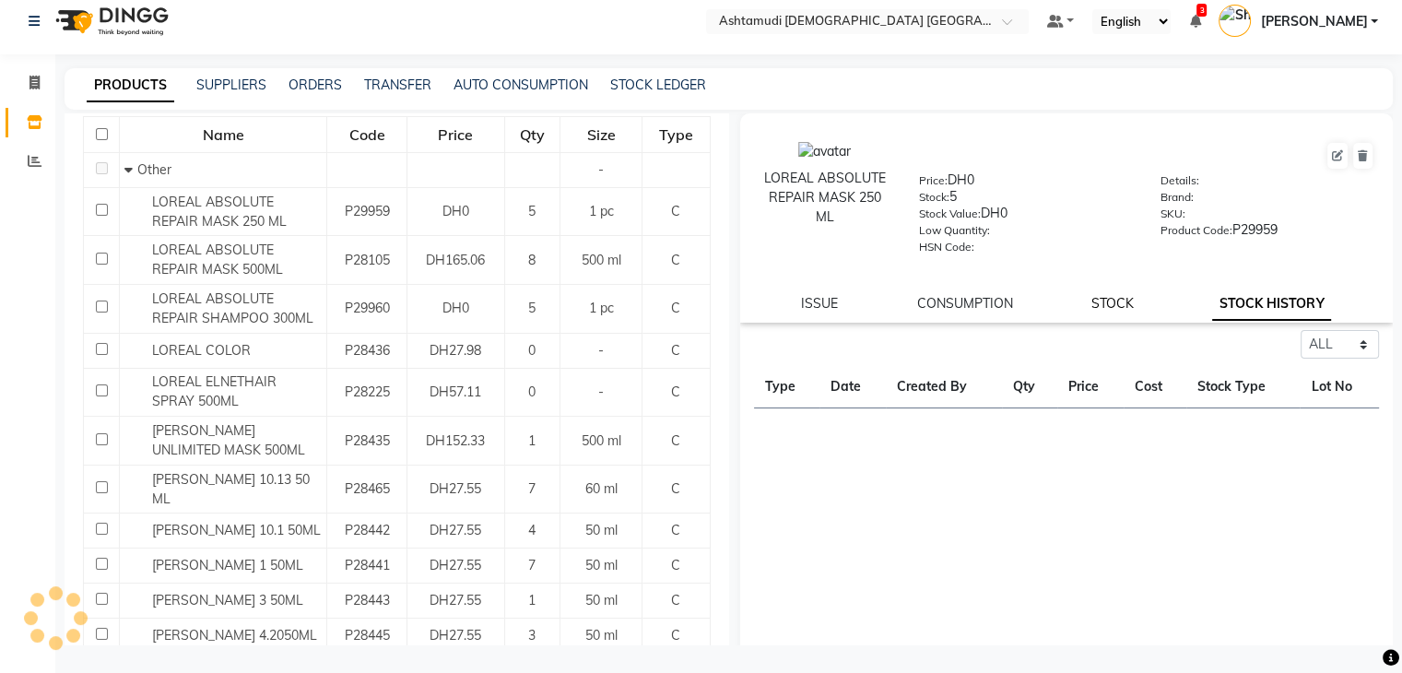
click at [1108, 307] on link "STOCK" at bounding box center [1112, 303] width 42 height 17
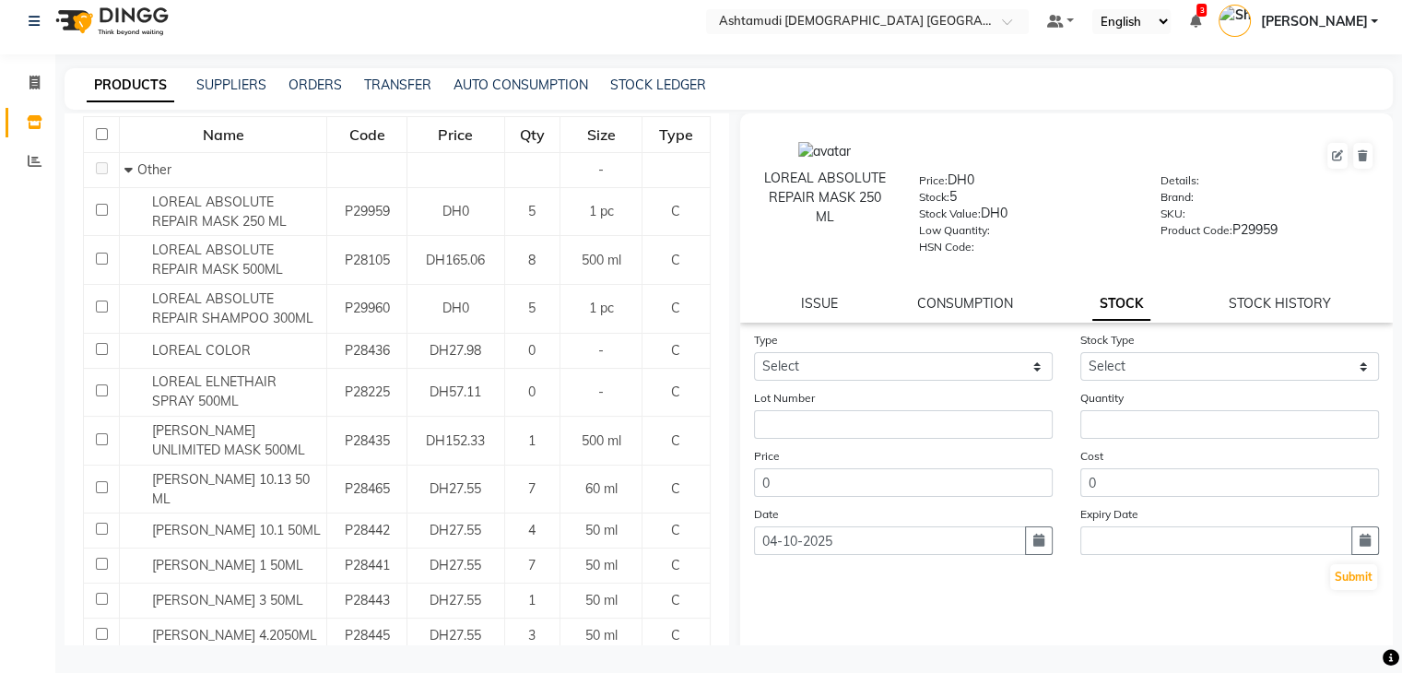
click at [958, 313] on div "CONSUMPTION" at bounding box center [965, 303] width 96 height 19
drag, startPoint x: 951, startPoint y: 301, endPoint x: 964, endPoint y: 304, distance: 13.2
click at [951, 302] on link "CONSUMPTION" at bounding box center [965, 303] width 96 height 17
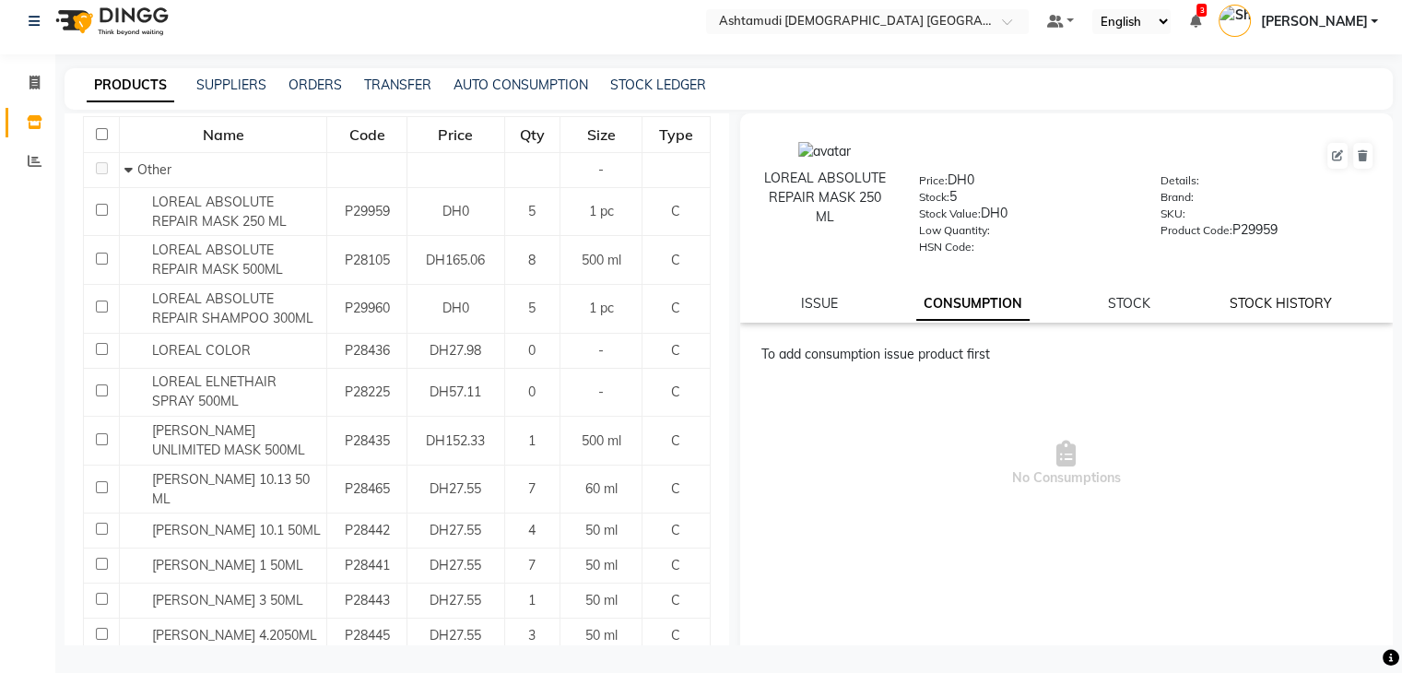
click at [1297, 303] on link "STOCK HISTORY" at bounding box center [1279, 303] width 102 height 17
select select "all"
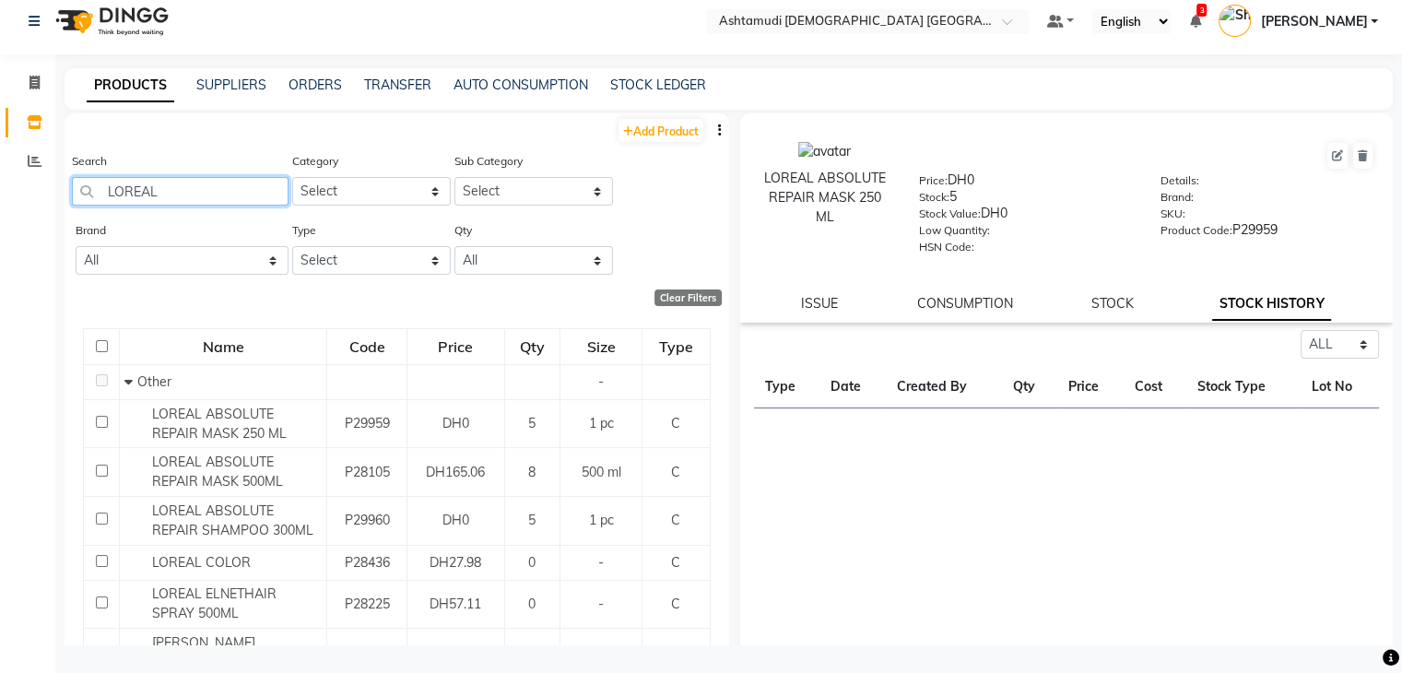
click at [177, 189] on input "LOREAL" at bounding box center [180, 191] width 217 height 29
type input "L"
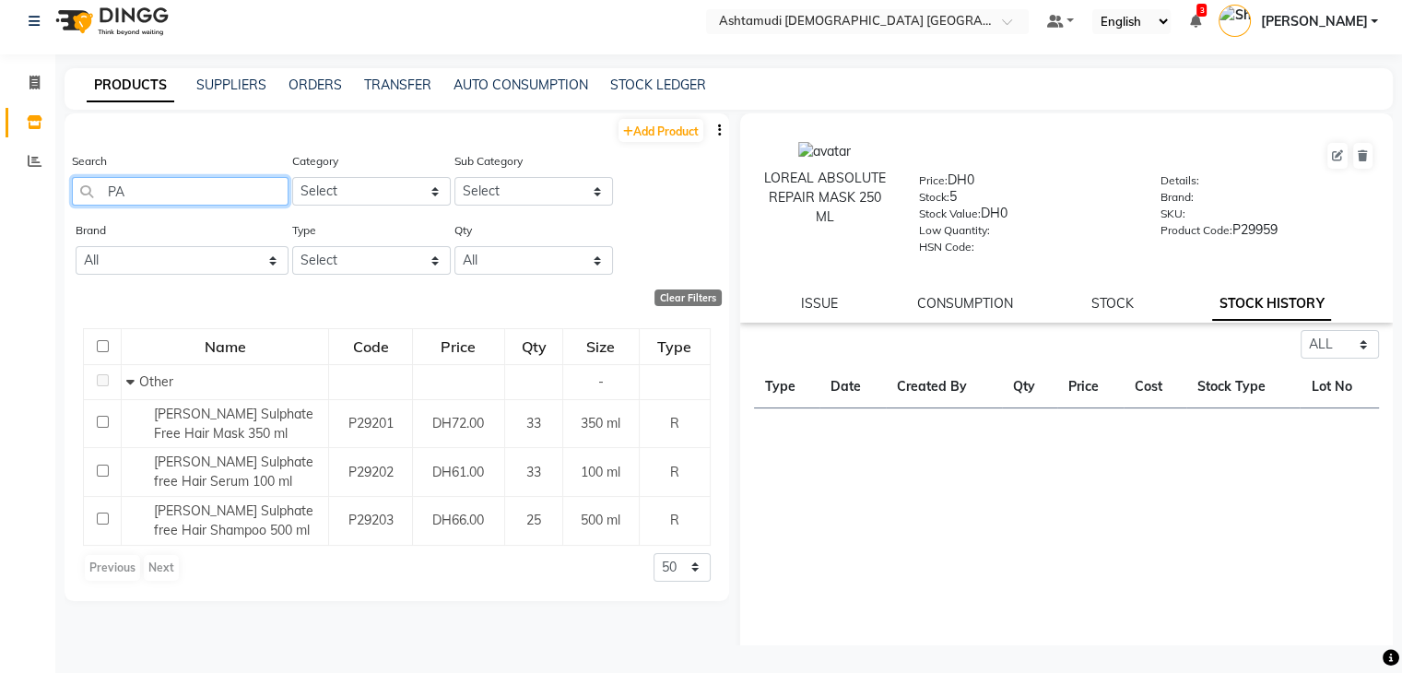
type input "P"
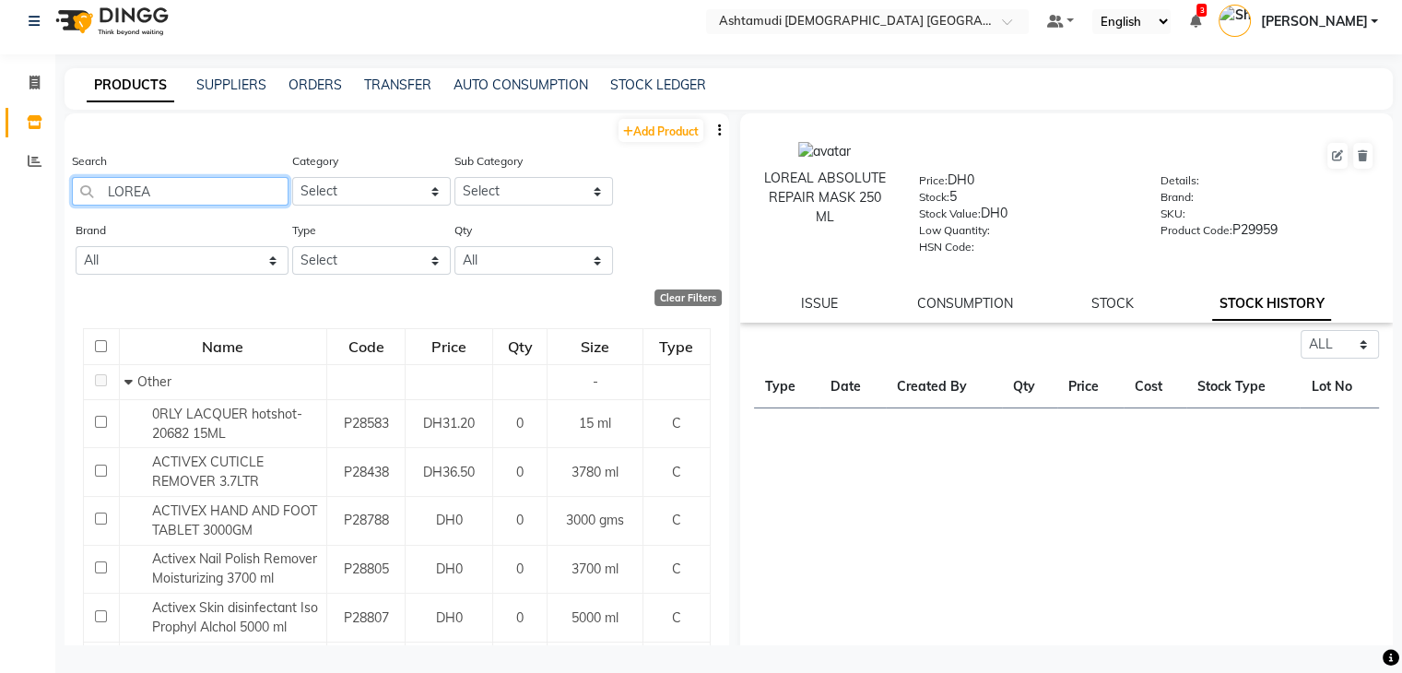
type input "LOREAL"
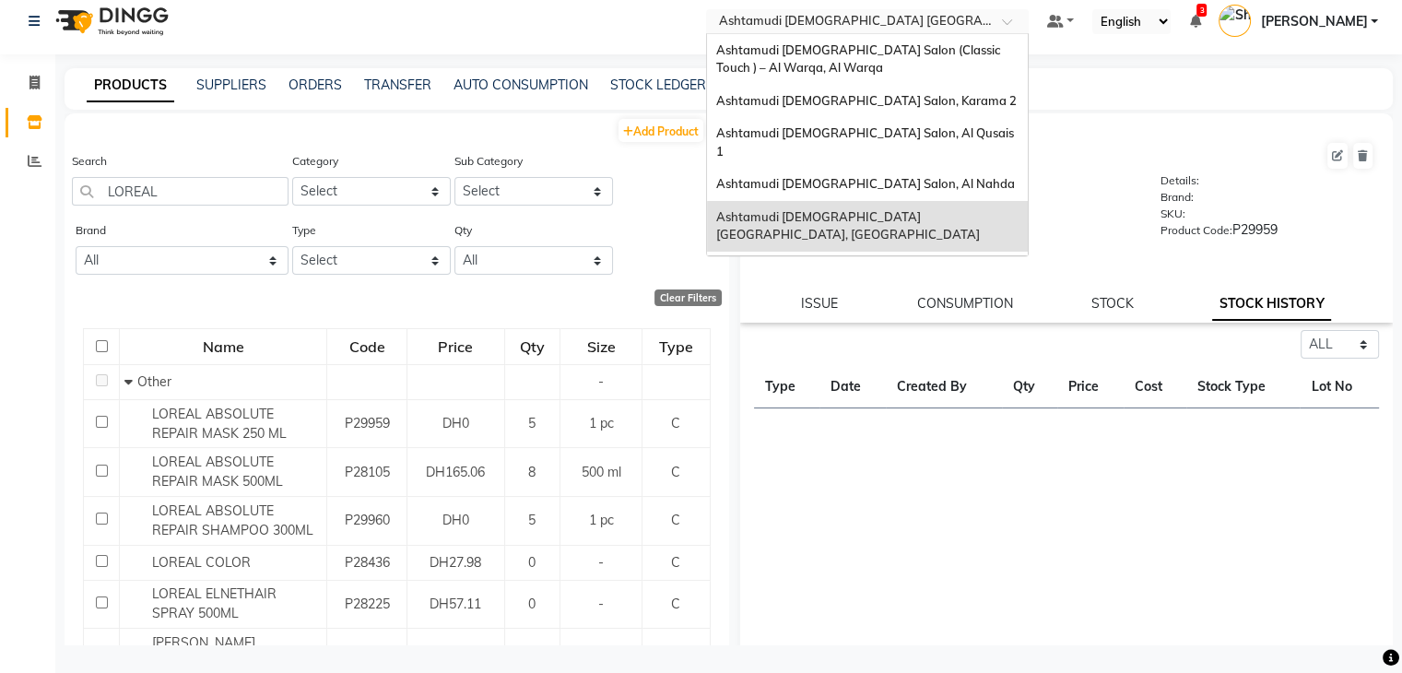
click at [982, 27] on input "text" at bounding box center [848, 23] width 267 height 18
click at [906, 136] on span "Ashtamudi [DEMOGRAPHIC_DATA] Salon, Al Qusais 1" at bounding box center [866, 141] width 300 height 33
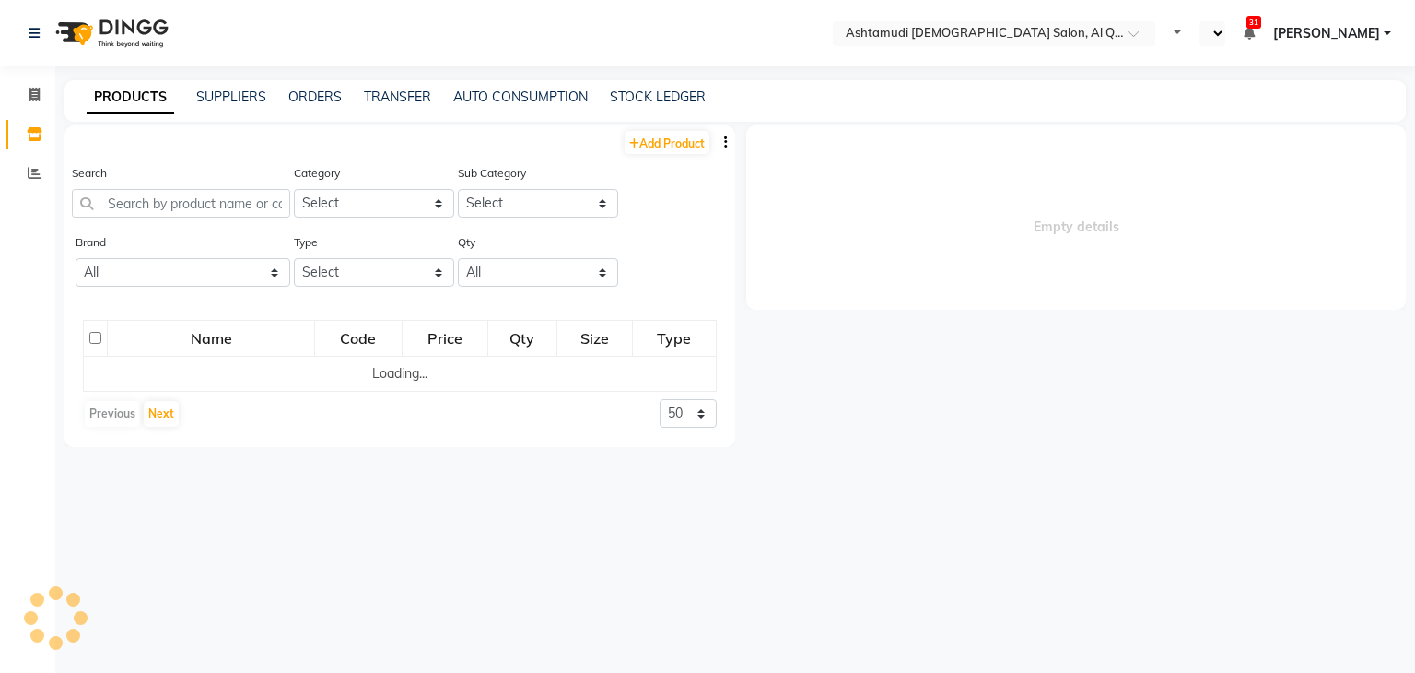
select select "en"
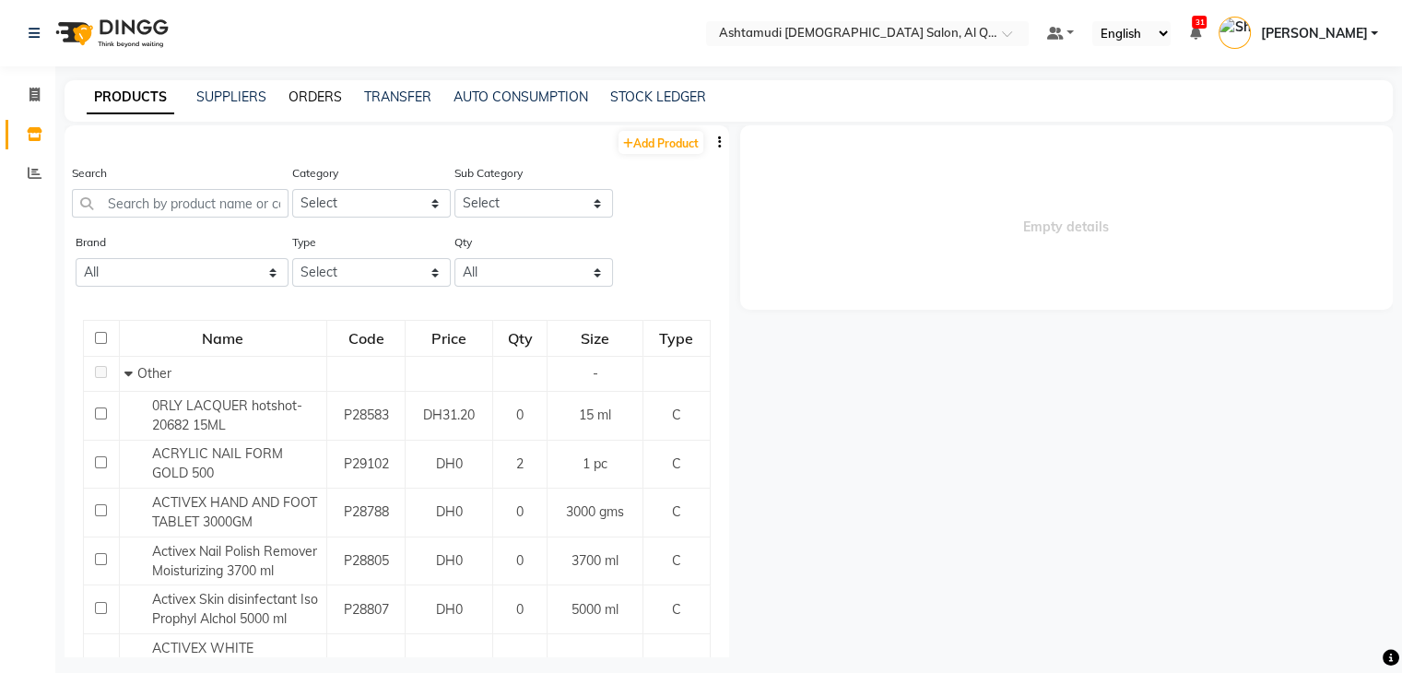
click at [306, 89] on link "ORDERS" at bounding box center [314, 96] width 53 height 17
